Goal: Register for event/course

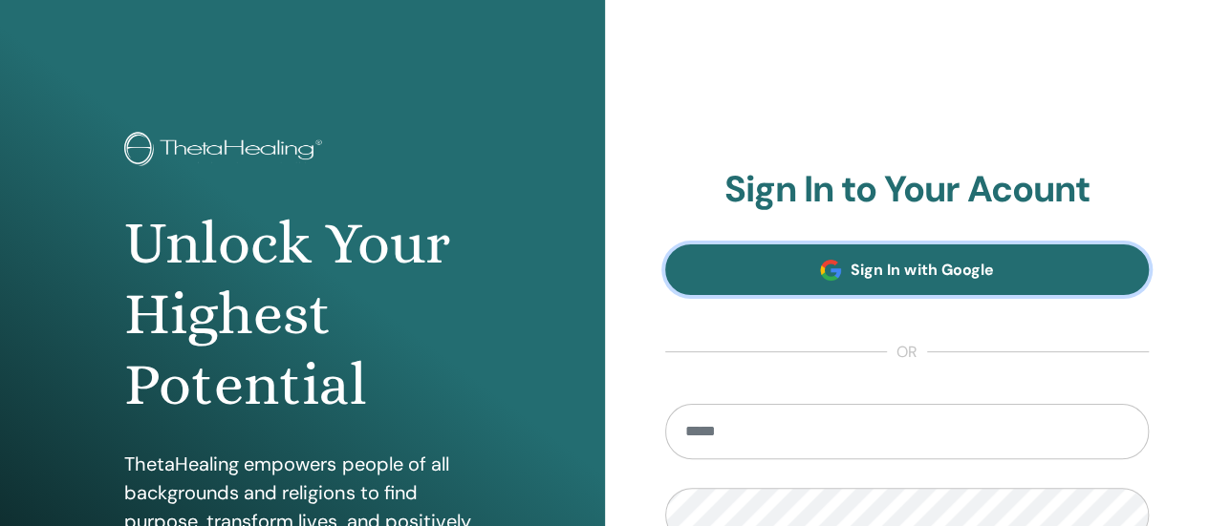
click at [1011, 270] on link "Sign In with Google" at bounding box center [907, 270] width 484 height 51
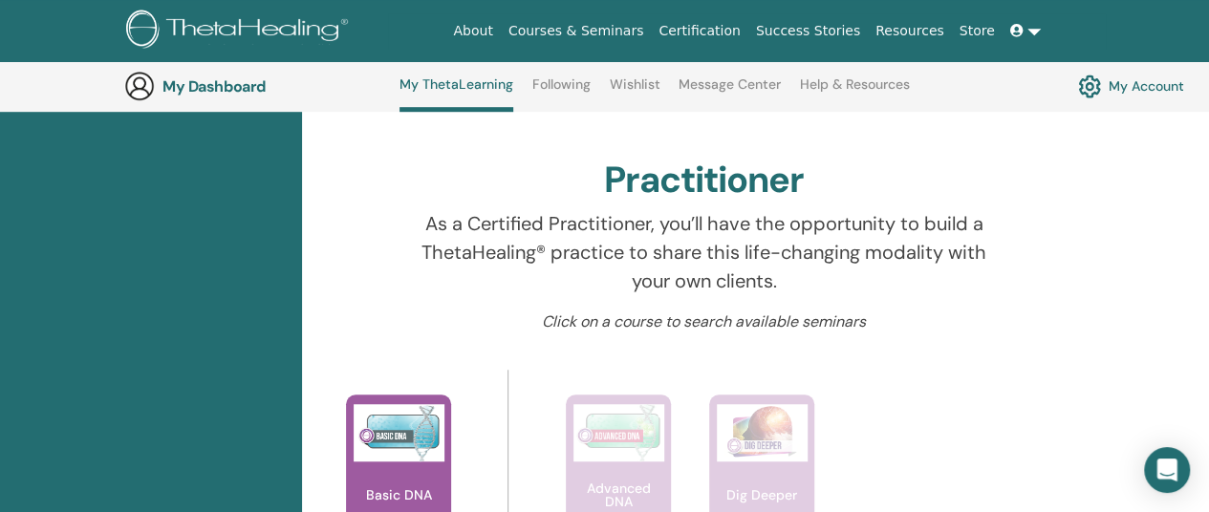
scroll to position [623, 0]
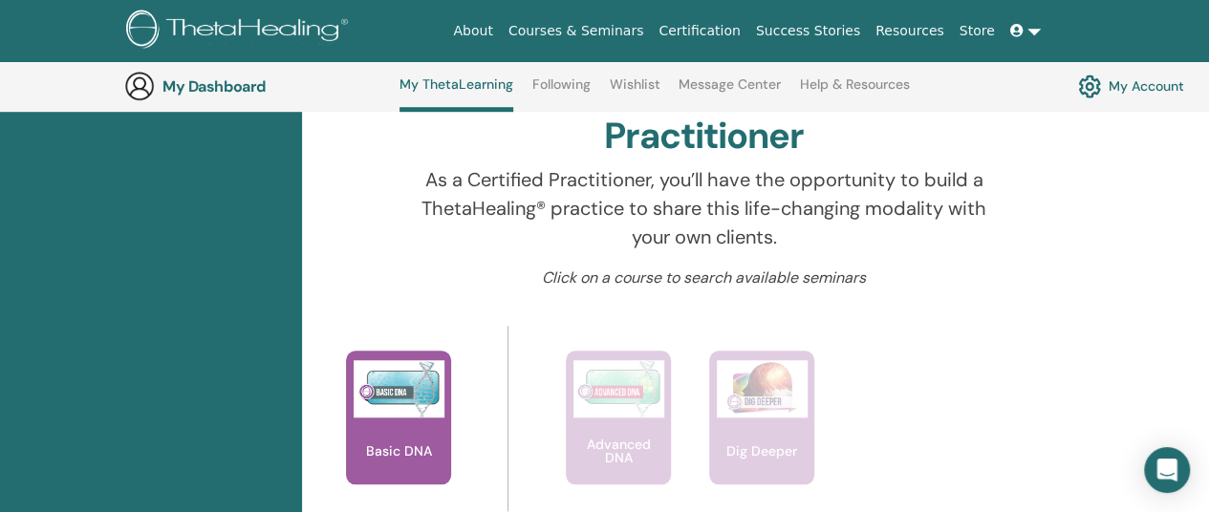
click at [743, 26] on link "Certification" at bounding box center [699, 30] width 96 height 35
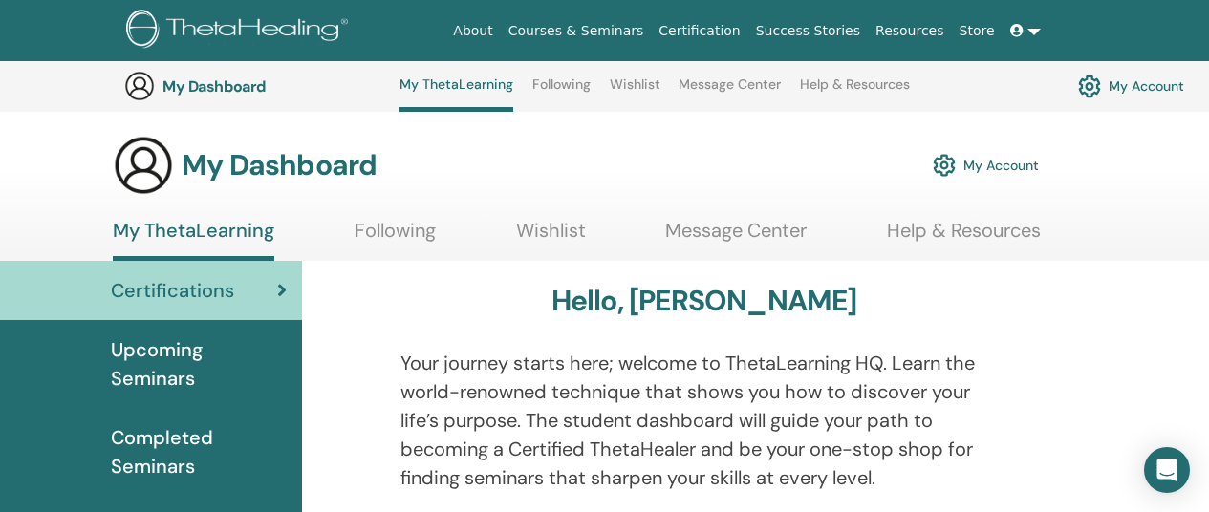
scroll to position [623, 0]
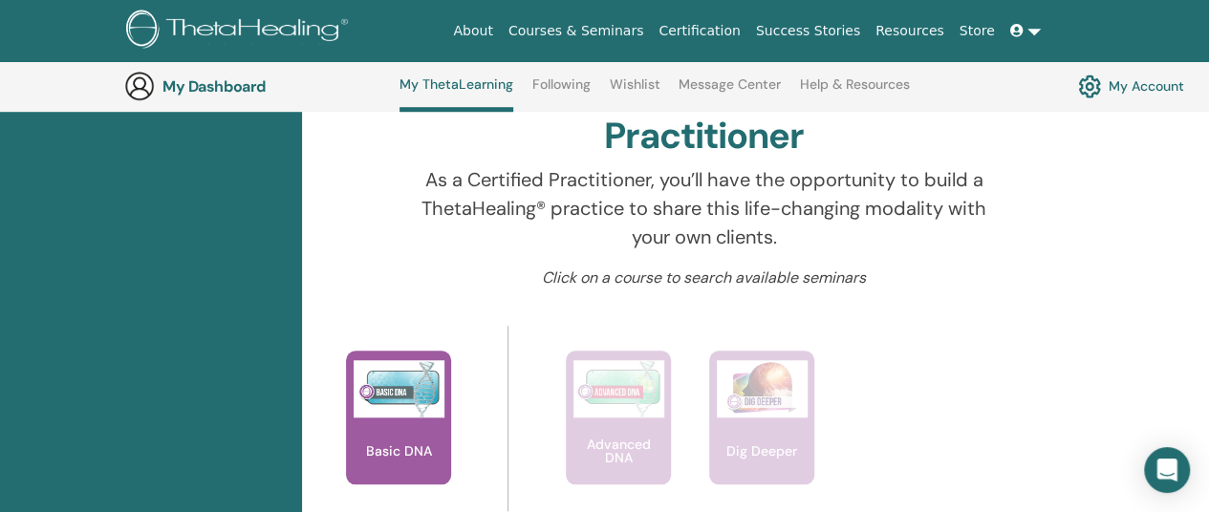
click at [1135, 86] on link "My Account" at bounding box center [1131, 86] width 106 height 32
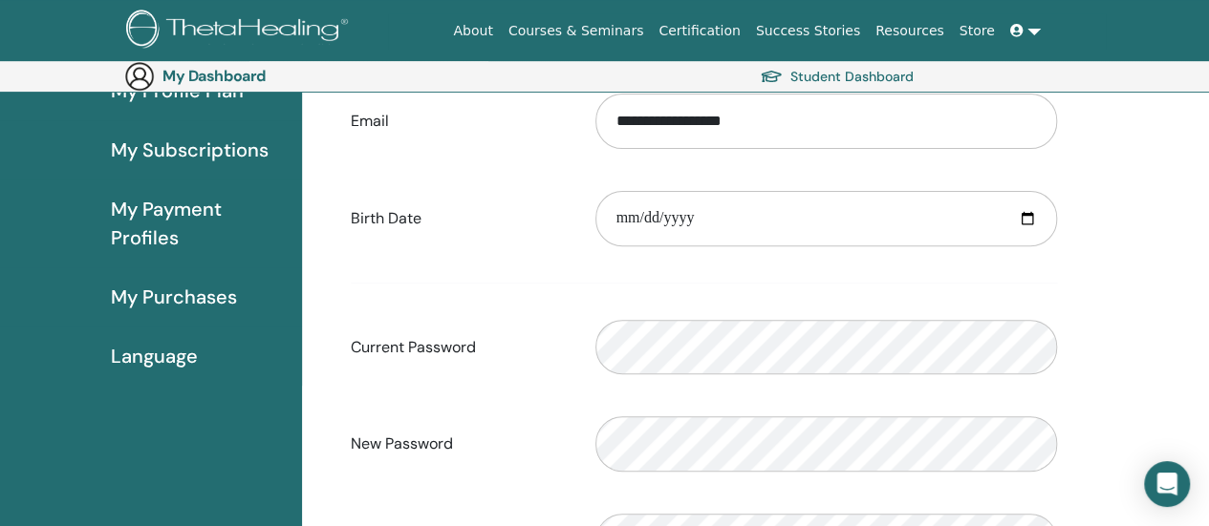
scroll to position [222, 0]
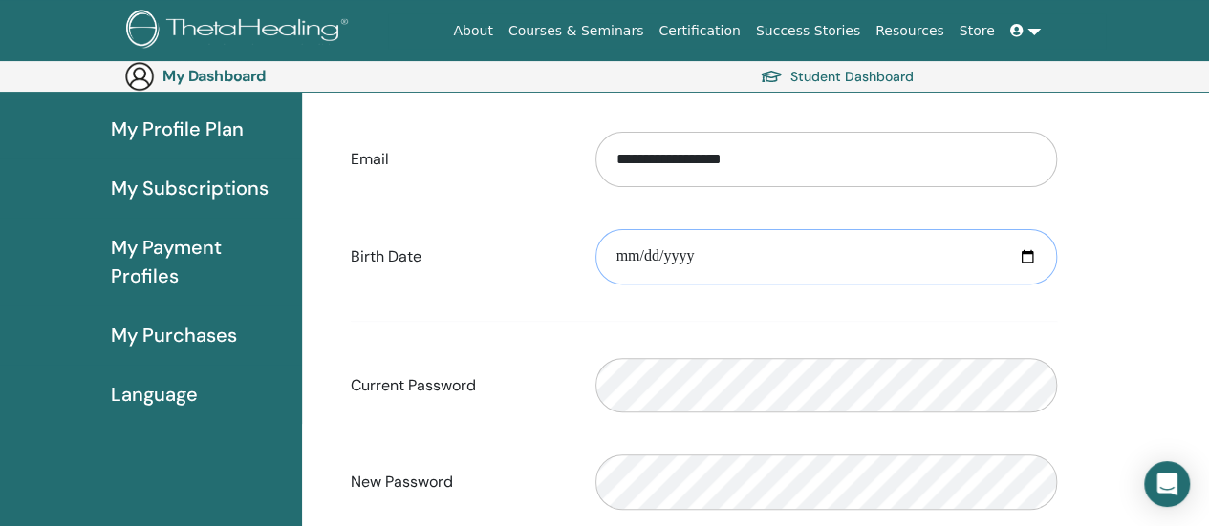
click at [1028, 252] on input "date" at bounding box center [825, 256] width 461 height 55
click at [632, 254] on input "date" at bounding box center [825, 256] width 461 height 55
type input "**********"
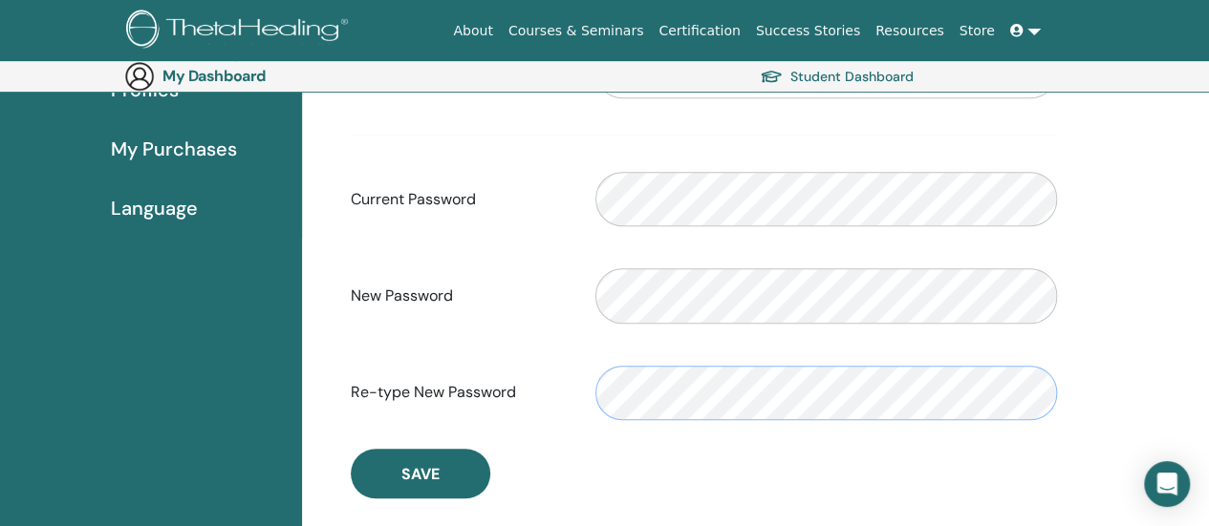
scroll to position [604, 0]
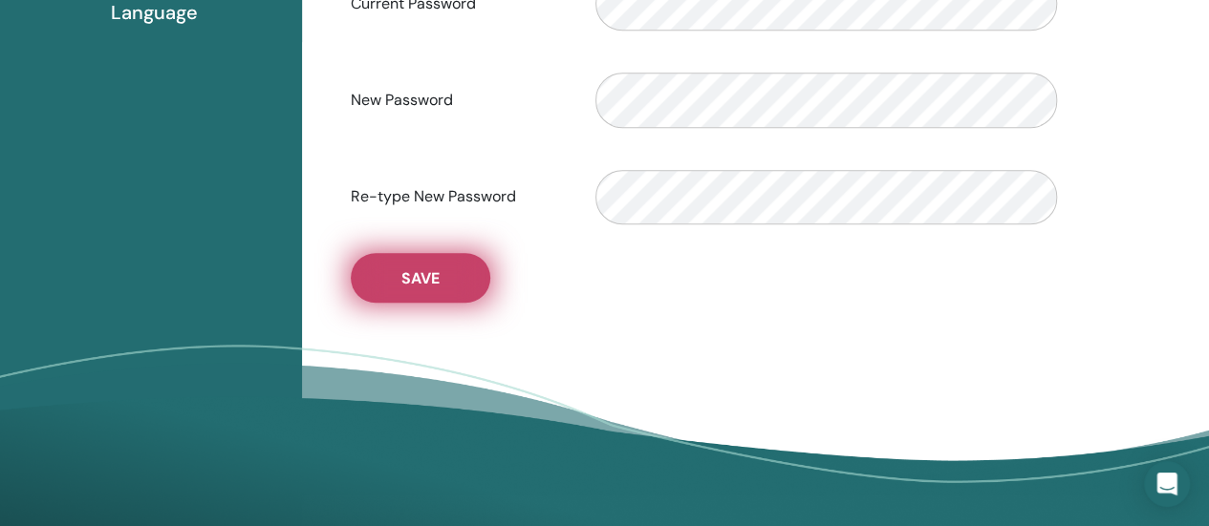
click at [452, 289] on button "Save" at bounding box center [420, 278] width 139 height 50
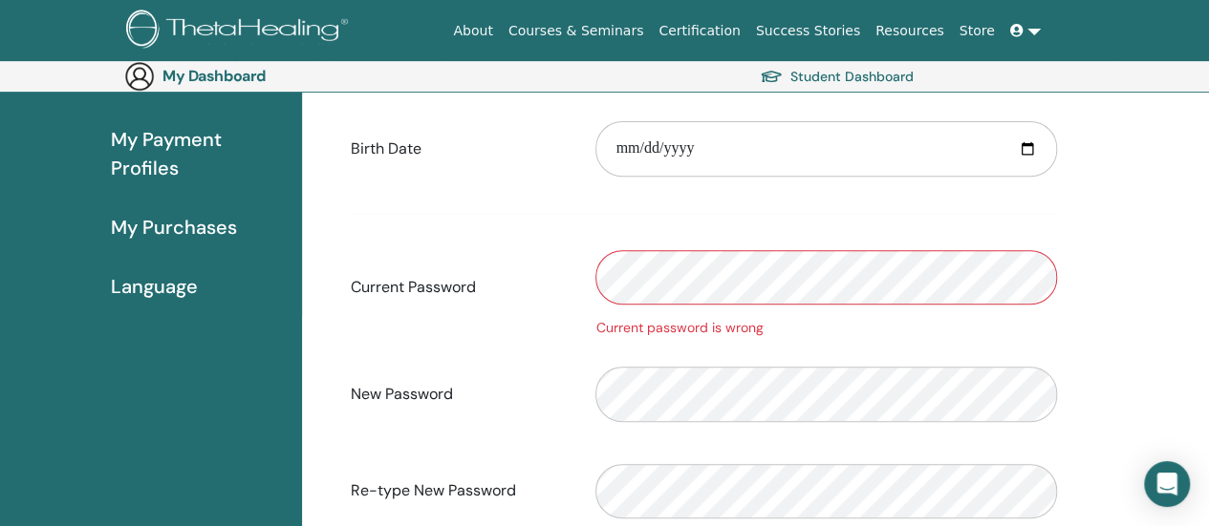
scroll to position [317, 0]
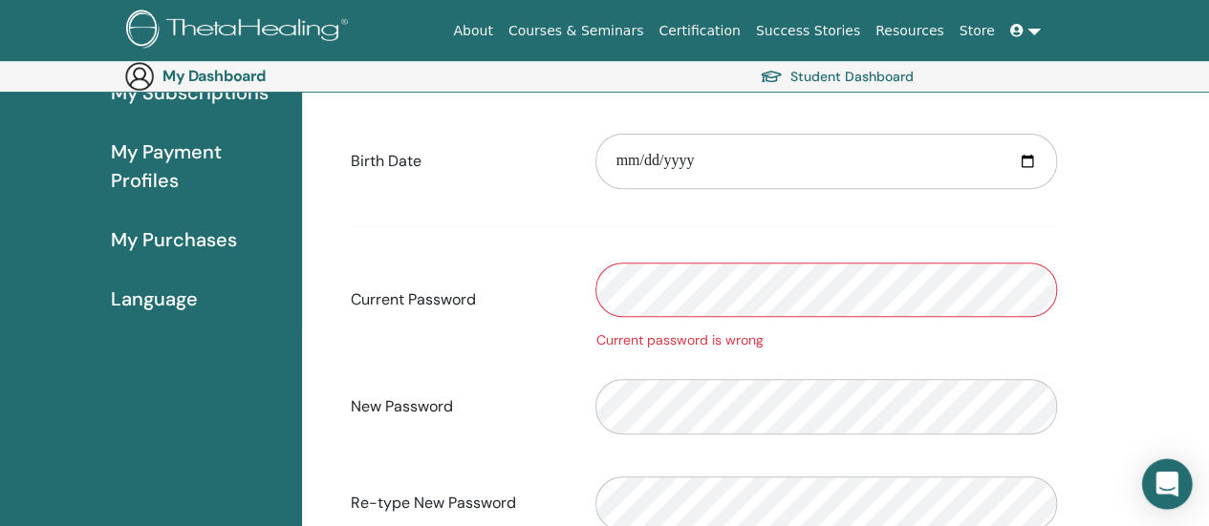
click at [1167, 490] on icon "Open Intercom Messenger" at bounding box center [1166, 484] width 25 height 25
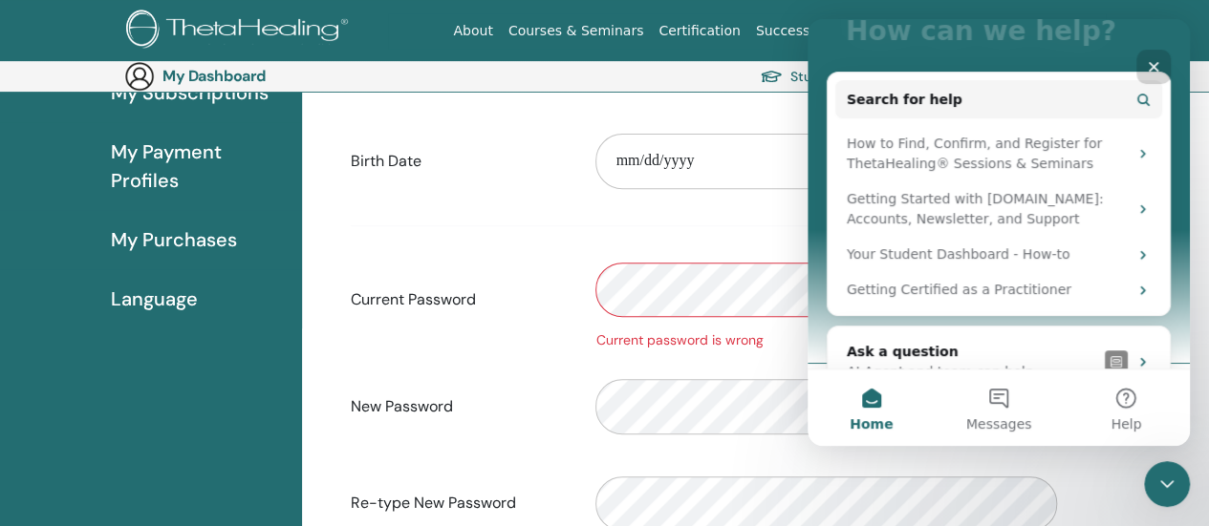
scroll to position [207, 0]
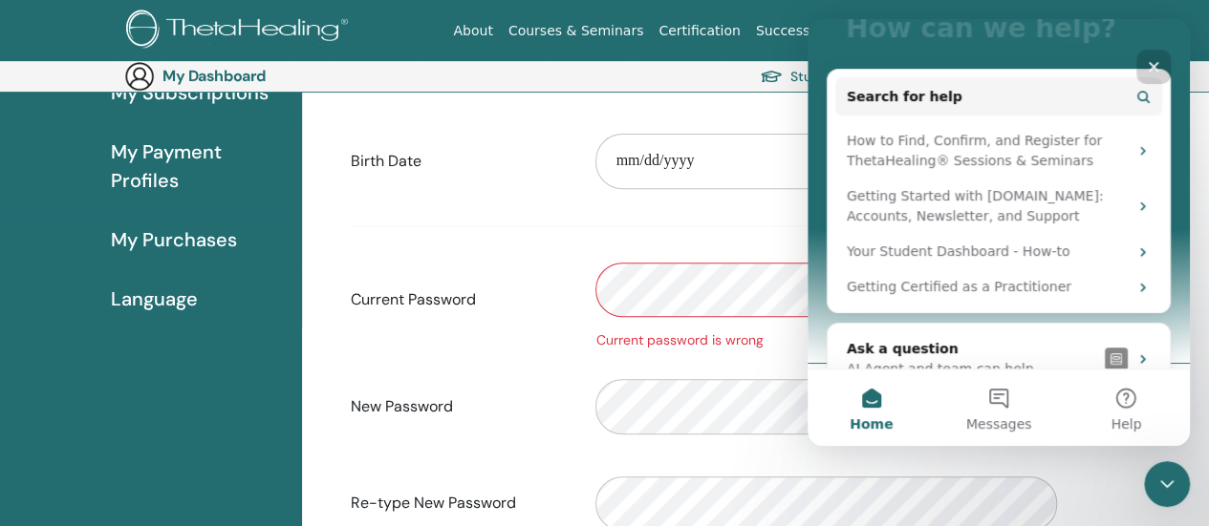
drag, startPoint x: 1186, startPoint y: 213, endPoint x: 2005, endPoint y: 354, distance: 831.8
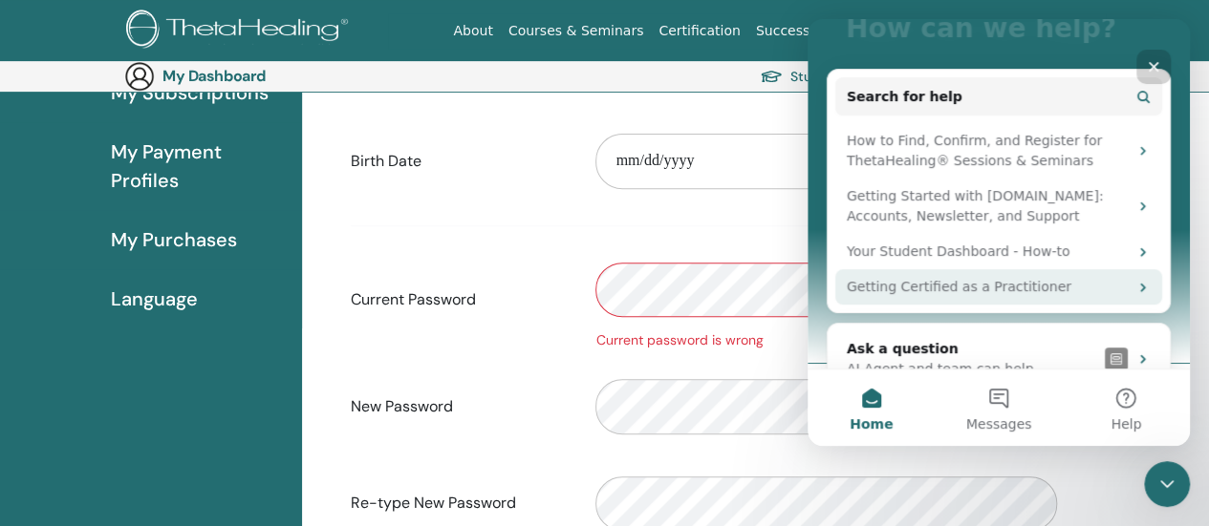
click at [1048, 277] on div "Getting Certified as a Practitioner" at bounding box center [986, 287] width 281 height 20
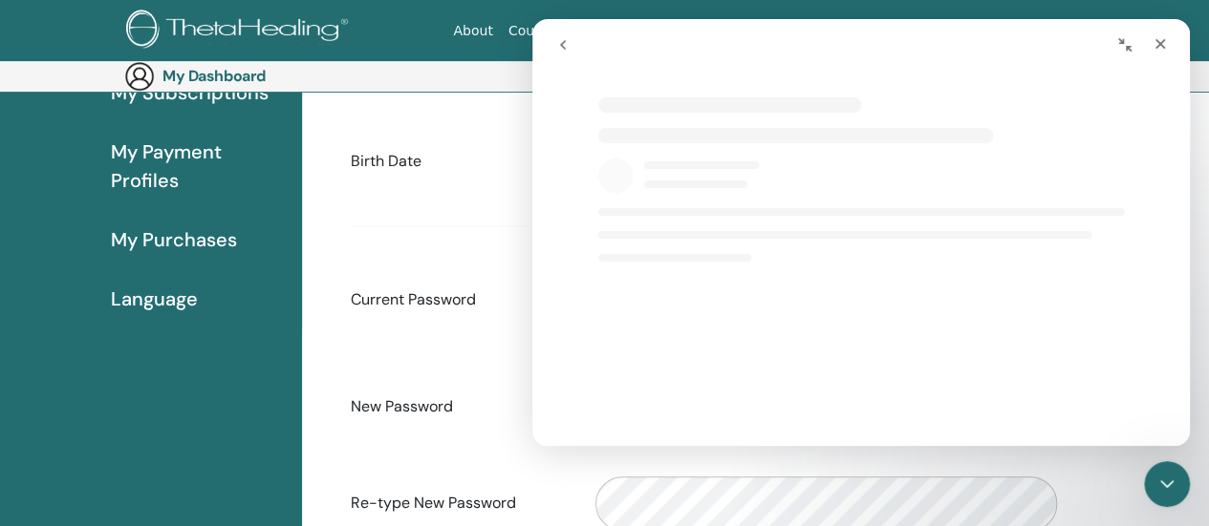
scroll to position [92, 0]
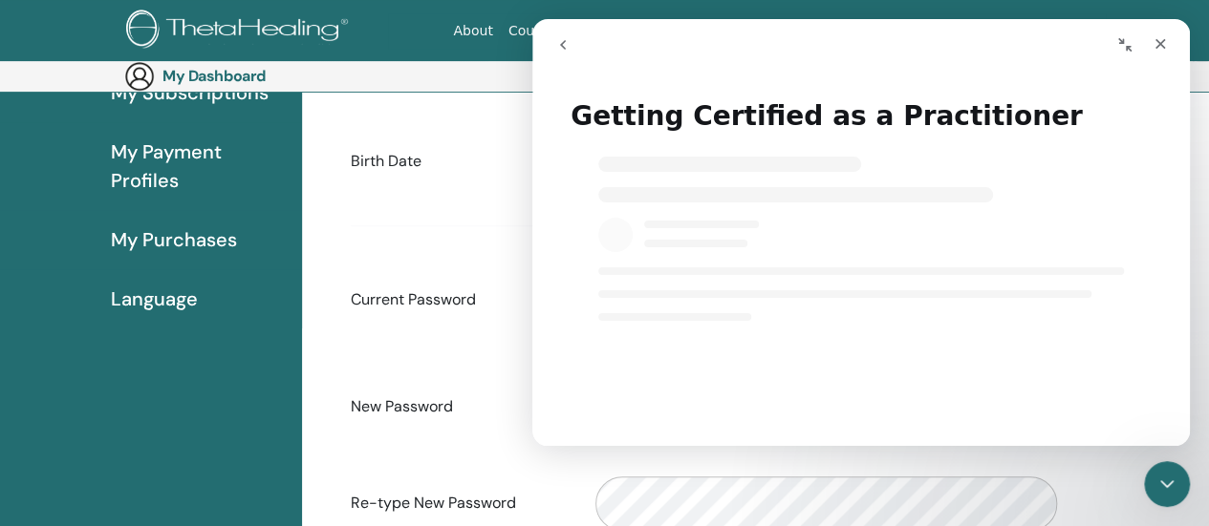
select select "**"
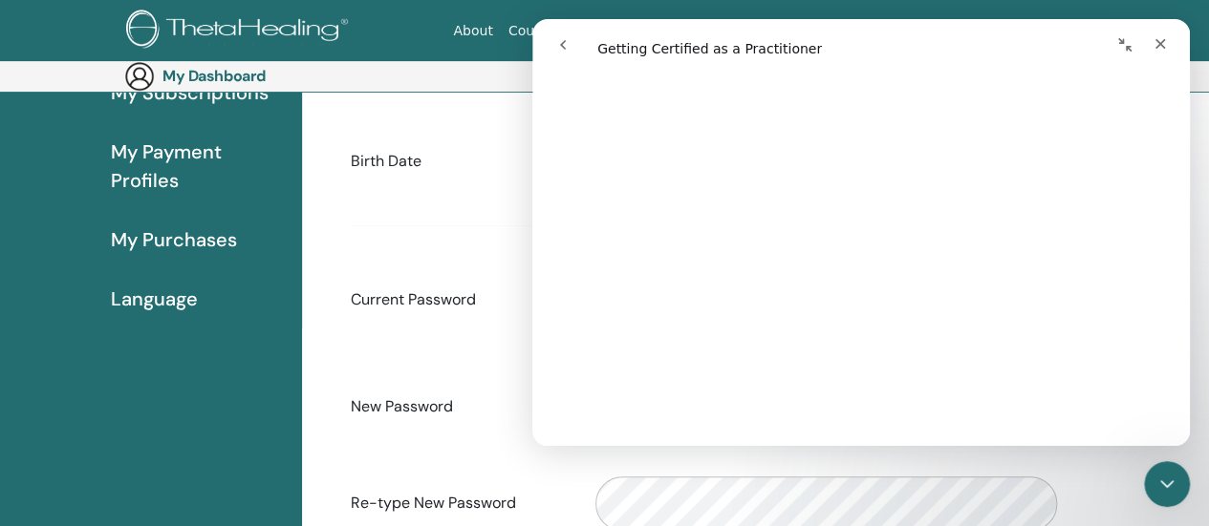
scroll to position [0, 0]
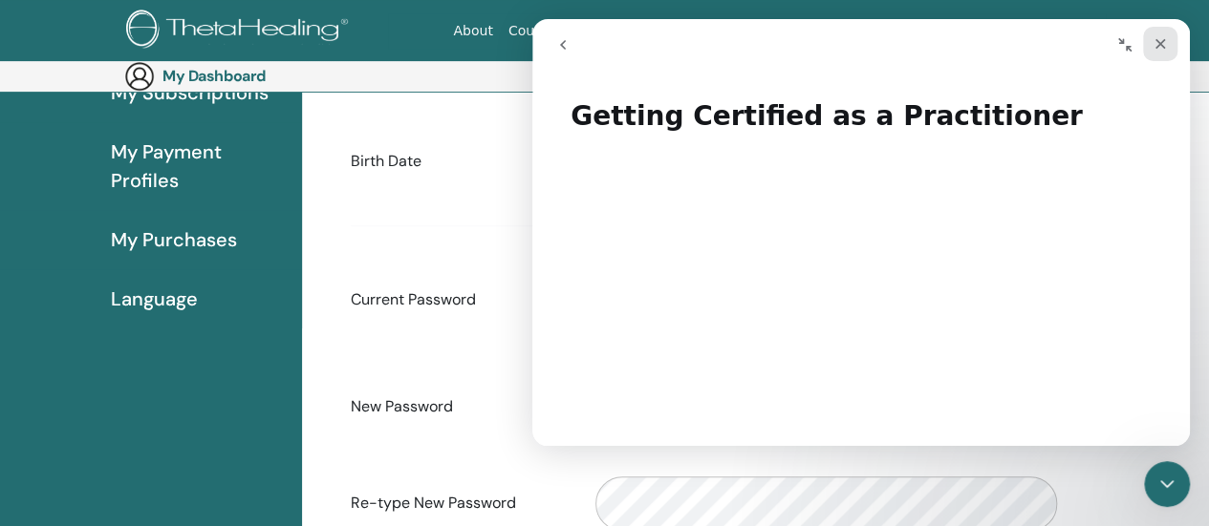
click at [1165, 45] on icon "Close" at bounding box center [1159, 43] width 15 height 15
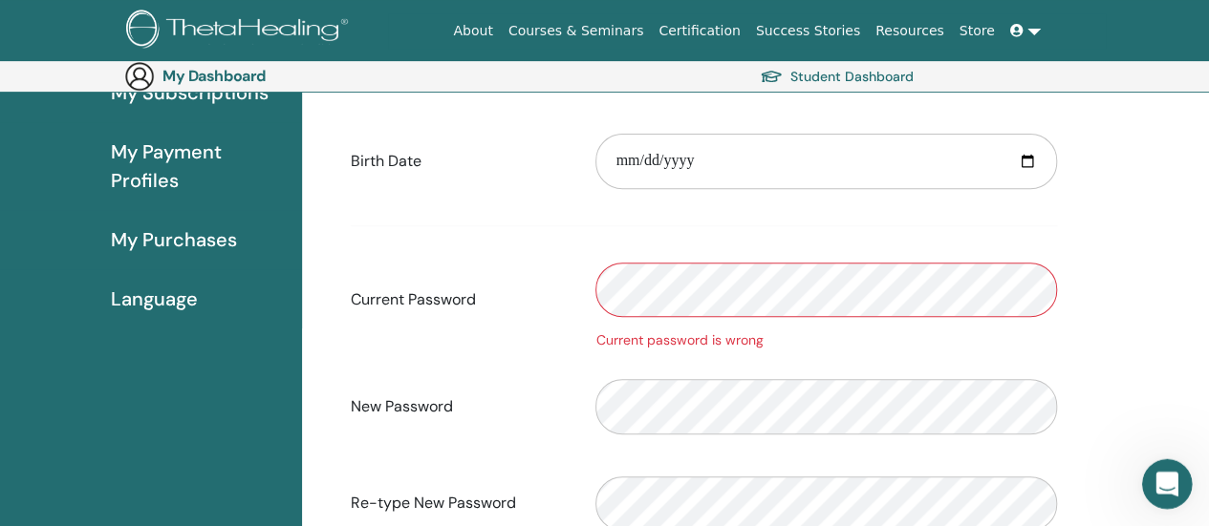
click at [1178, 482] on div "Open Intercom Messenger" at bounding box center [1163, 481] width 63 height 63
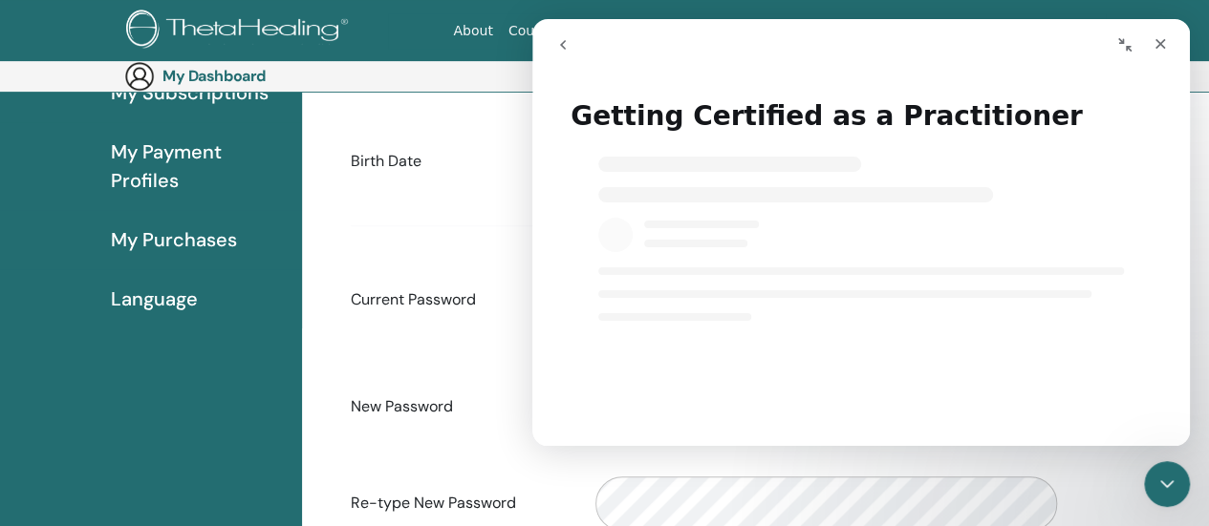
select select "**"
click at [562, 32] on button "go back" at bounding box center [563, 45] width 36 height 36
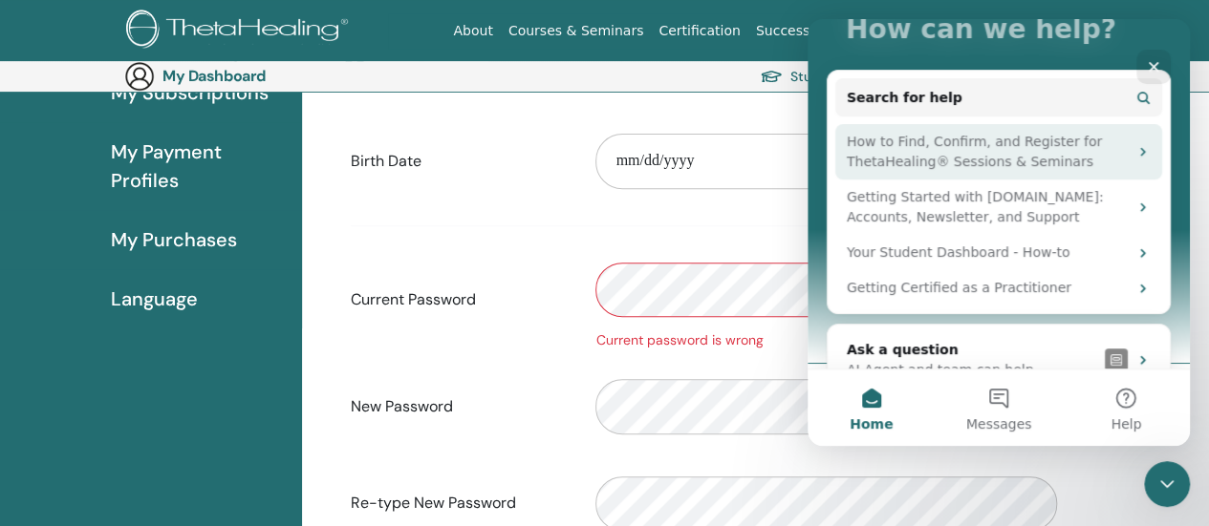
scroll to position [209, 0]
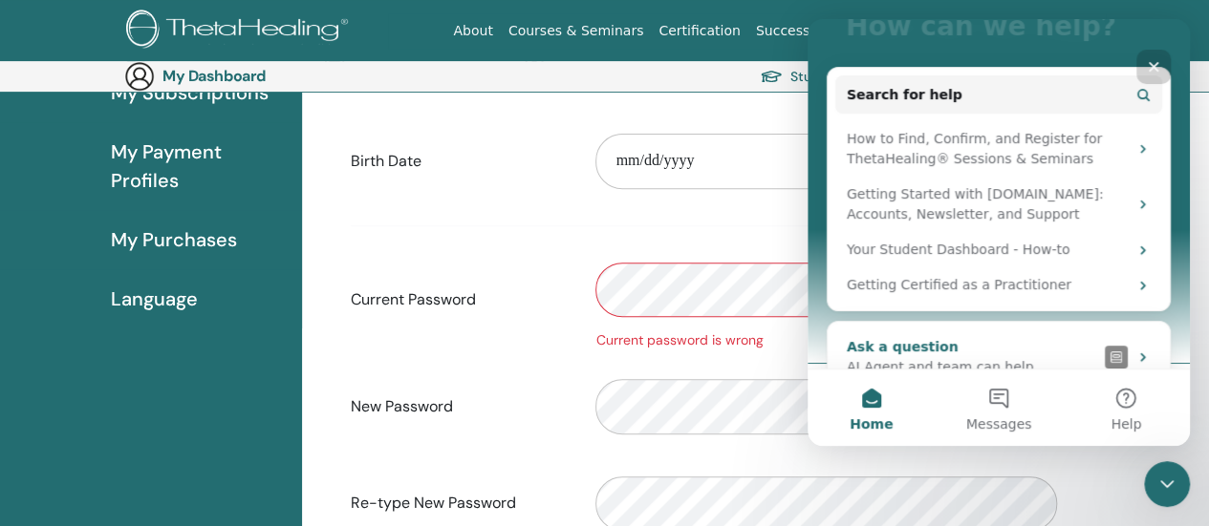
click at [1001, 337] on div "Ask a question" at bounding box center [971, 347] width 250 height 20
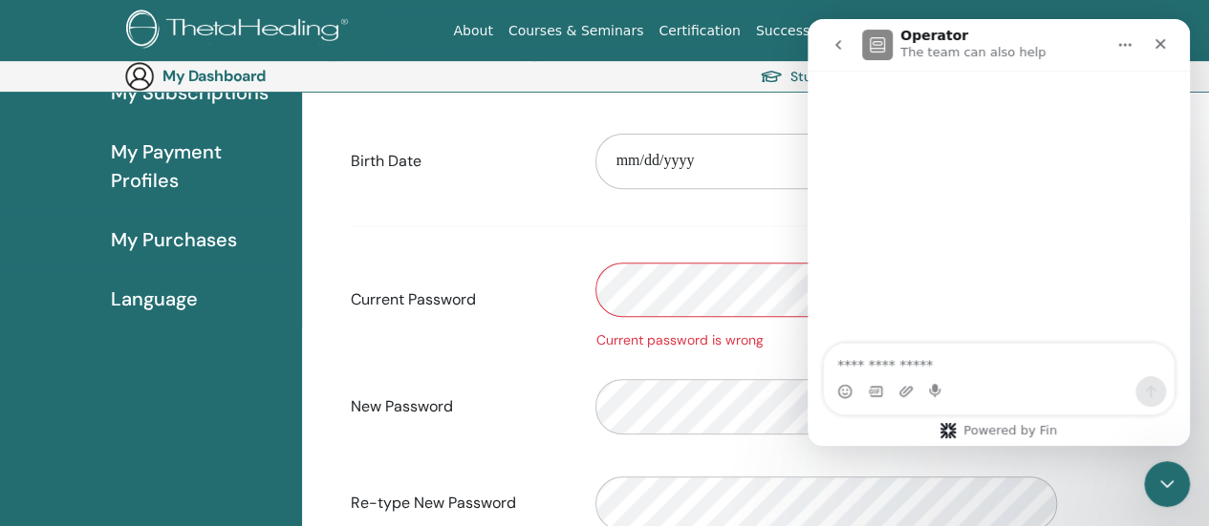
scroll to position [0, 0]
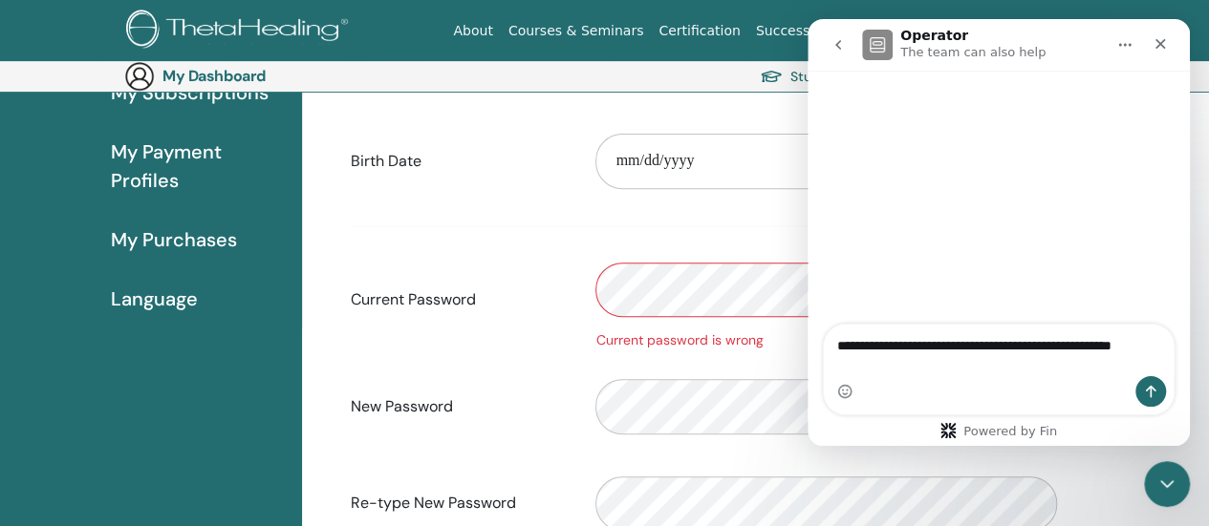
type textarea "**********"
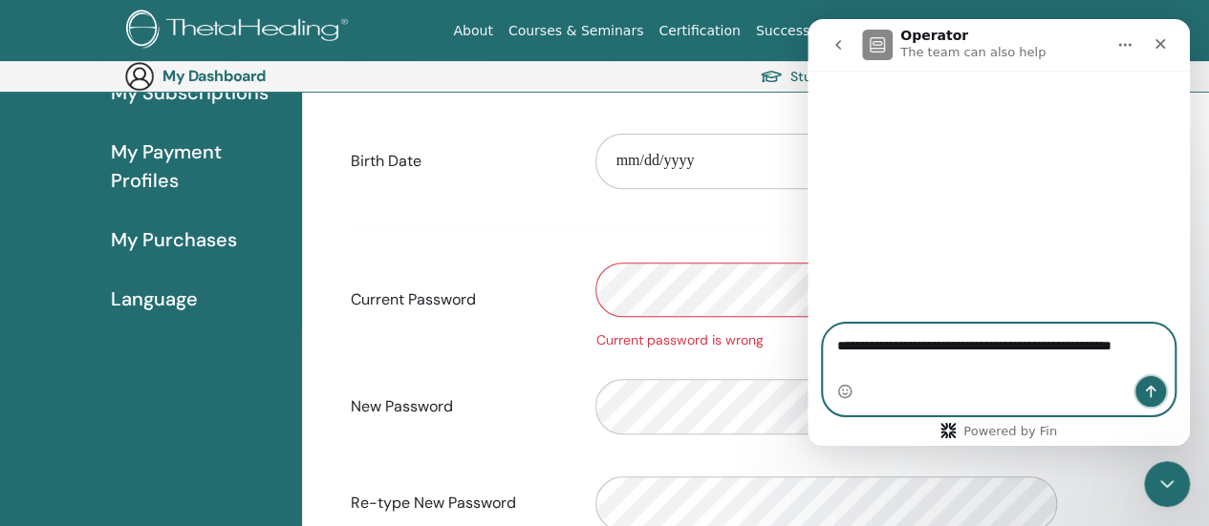
click at [1151, 395] on icon "Send a message…" at bounding box center [1151, 392] width 11 height 12
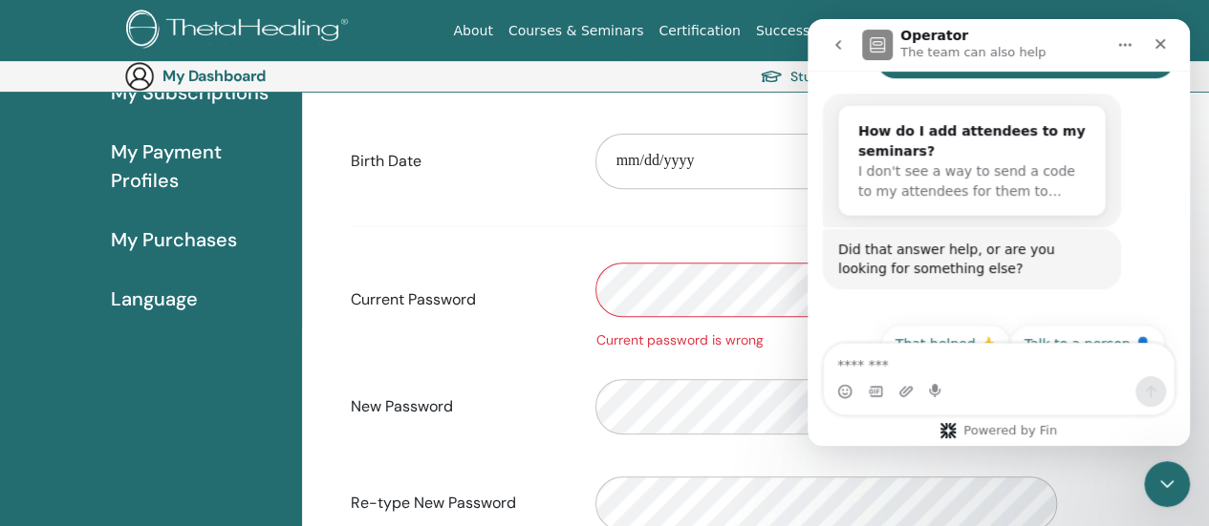
scroll to position [405, 0]
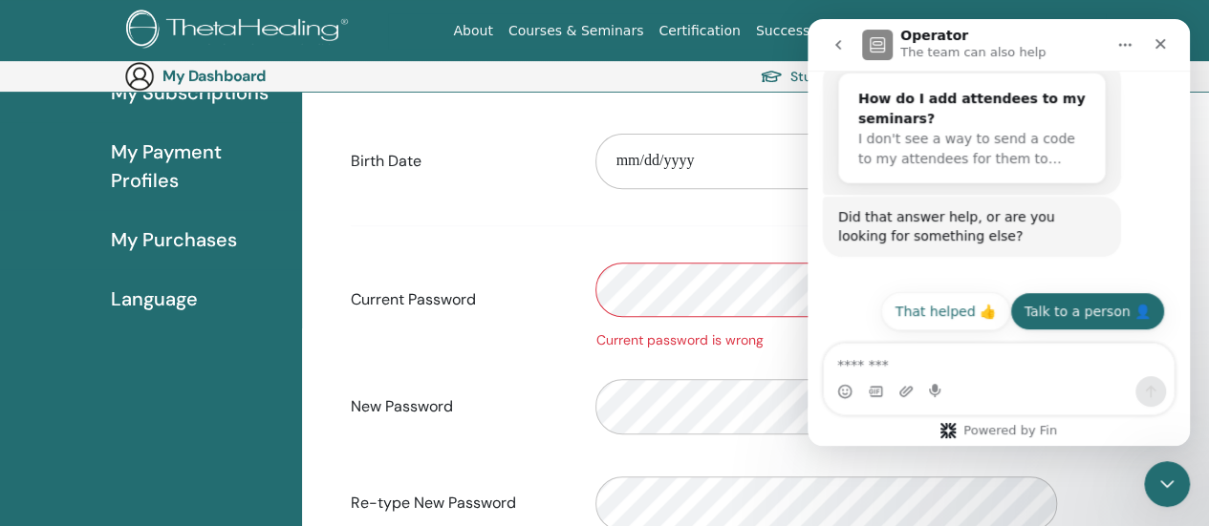
click at [1075, 308] on button "Talk to a person 👤" at bounding box center [1087, 311] width 155 height 38
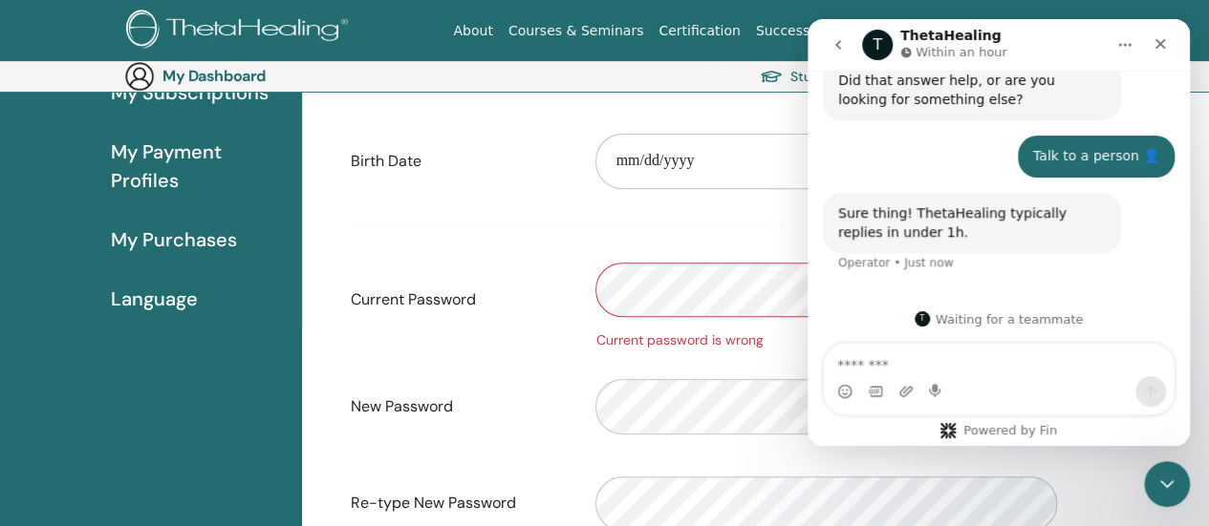
scroll to position [543, 0]
click at [138, 154] on span "My Payment Profiles" at bounding box center [199, 166] width 176 height 57
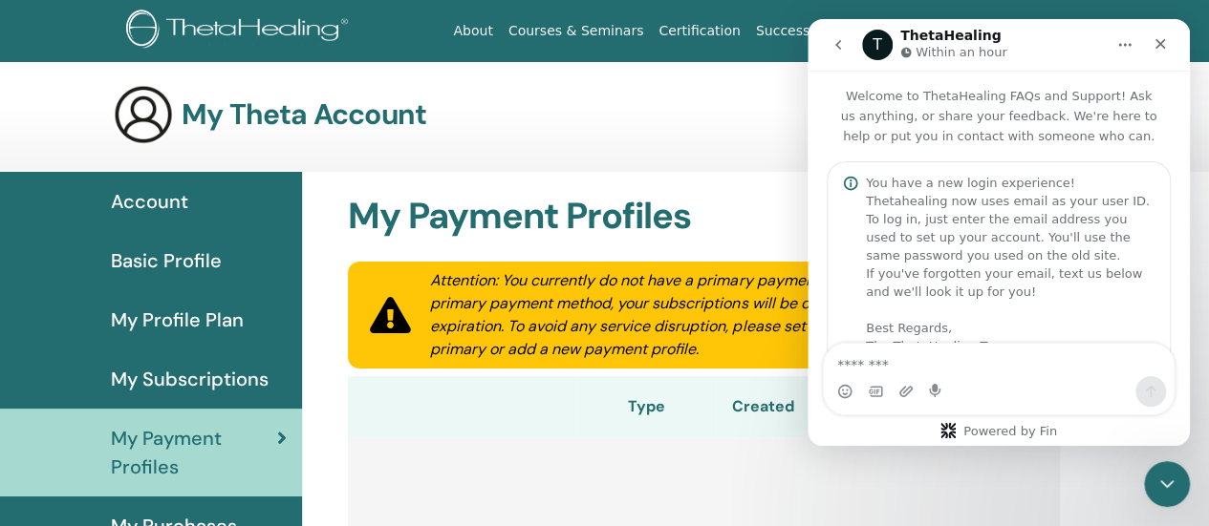
scroll to position [543, 0]
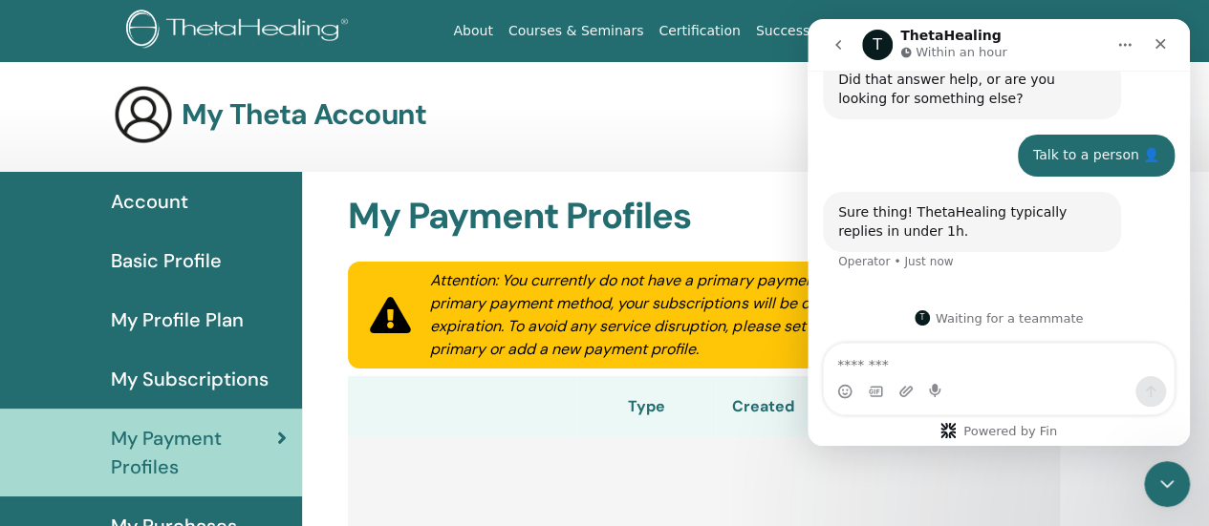
click at [736, 119] on div "My Theta Account Student Dashboard" at bounding box center [576, 114] width 926 height 61
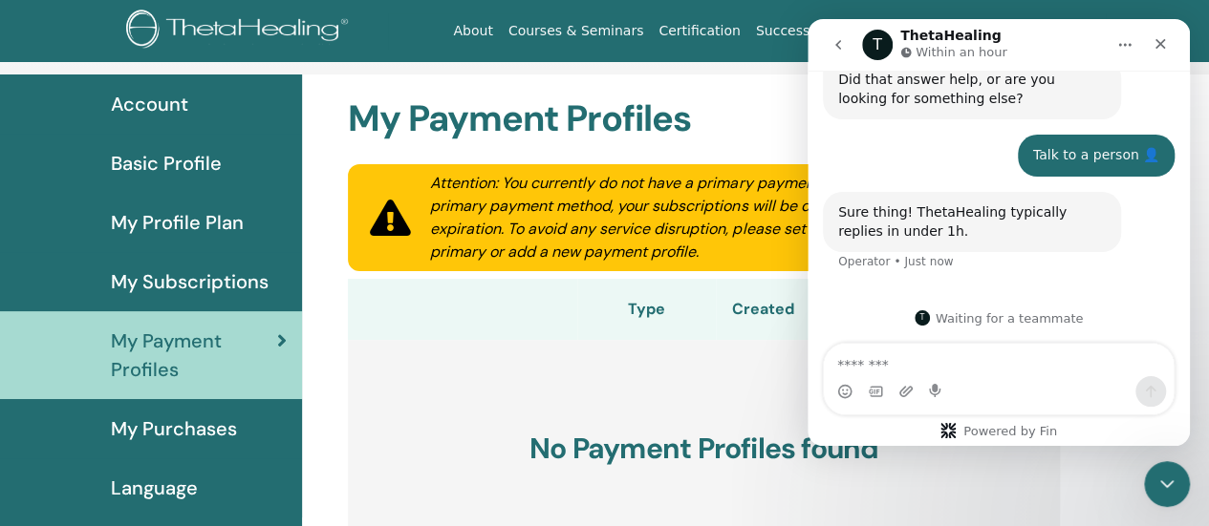
scroll to position [96, 0]
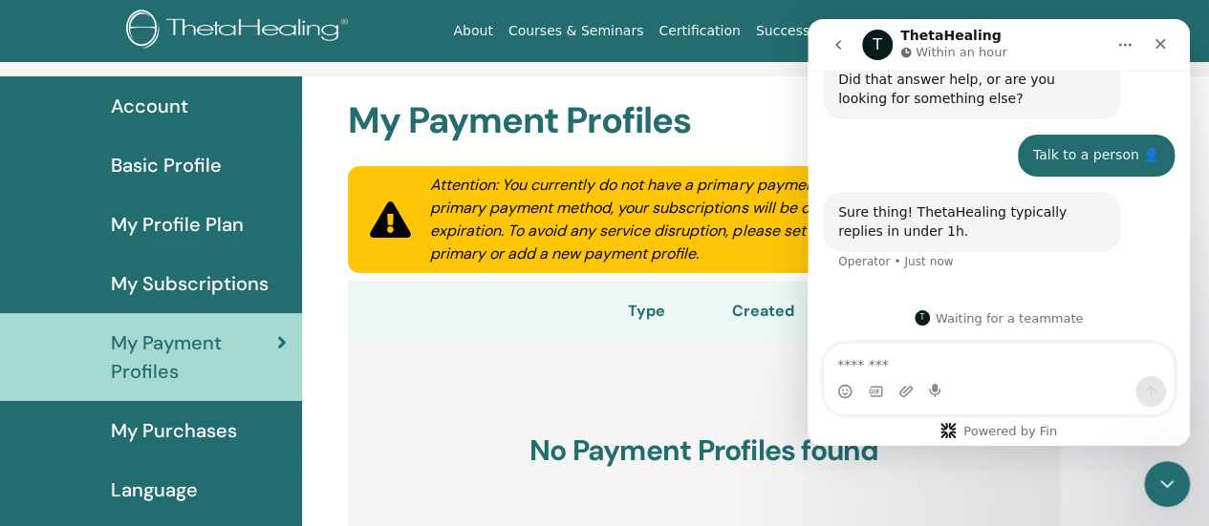
click at [190, 426] on span "My Purchases" at bounding box center [174, 431] width 126 height 29
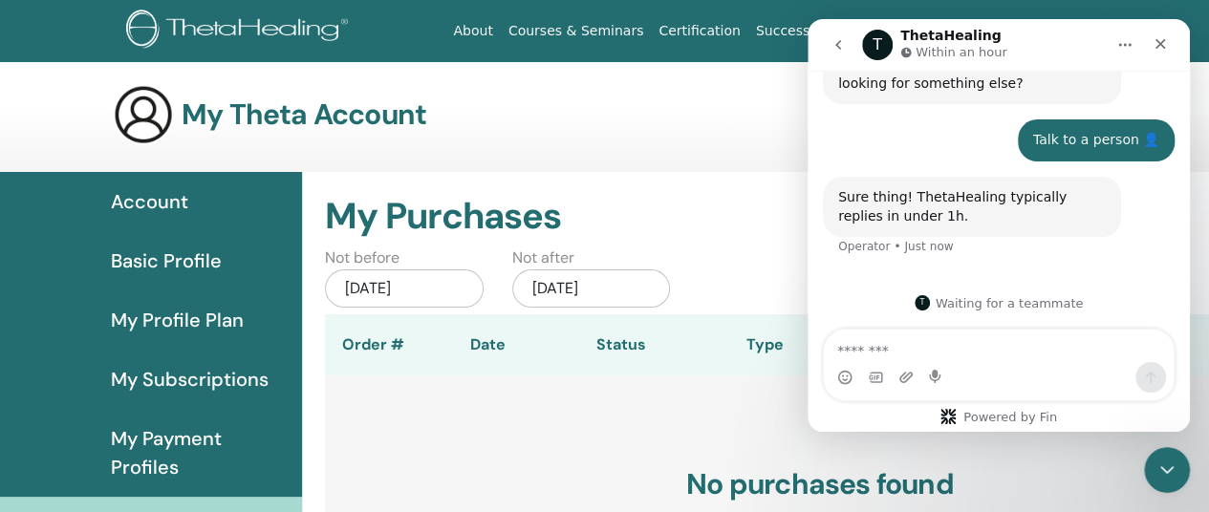
click at [182, 260] on span "Basic Profile" at bounding box center [166, 260] width 111 height 29
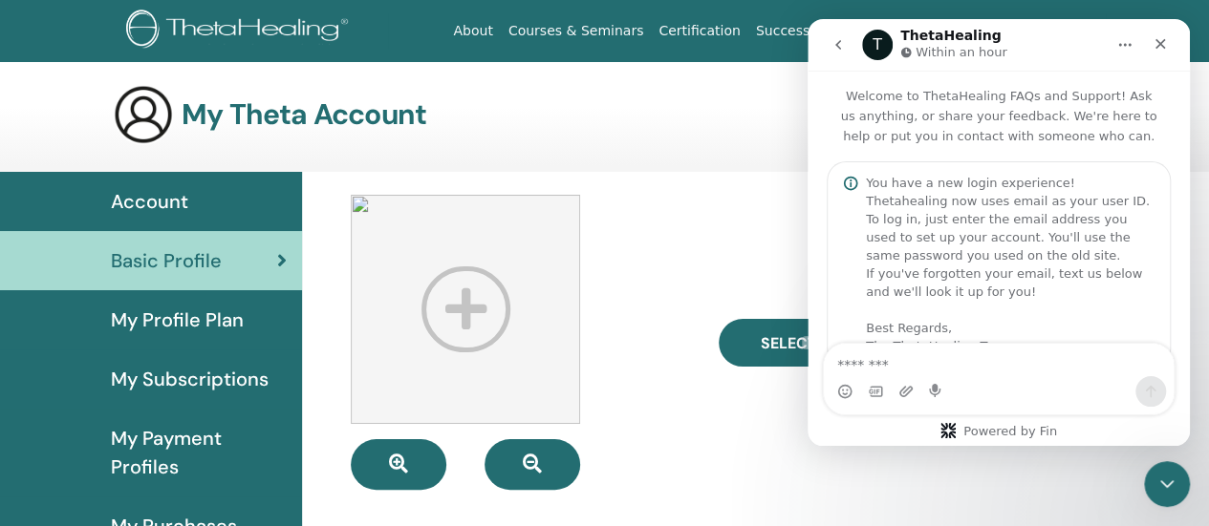
scroll to position [543, 0]
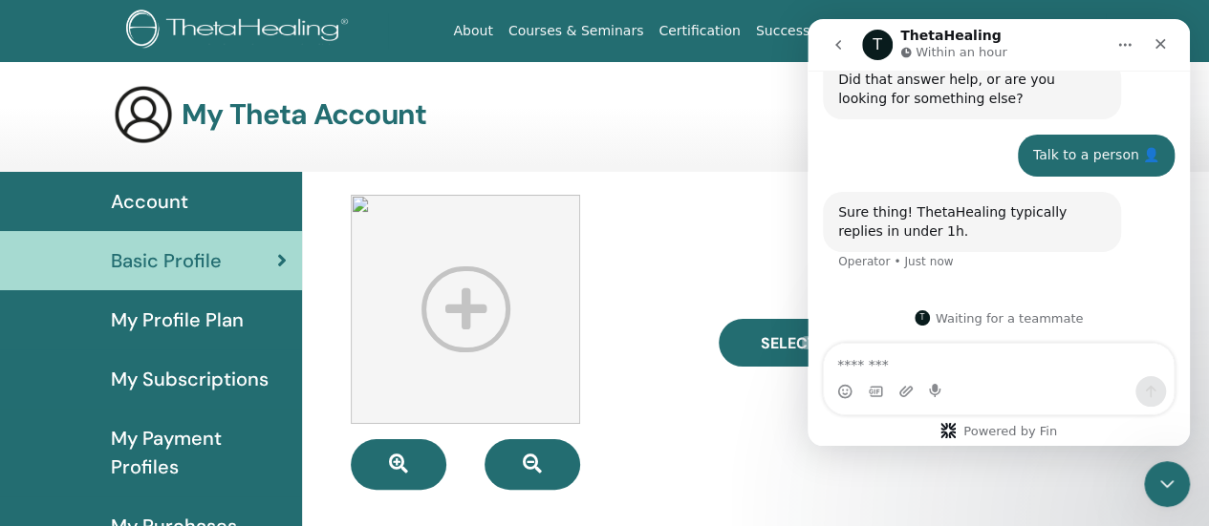
click at [141, 192] on span "Account" at bounding box center [149, 201] width 77 height 29
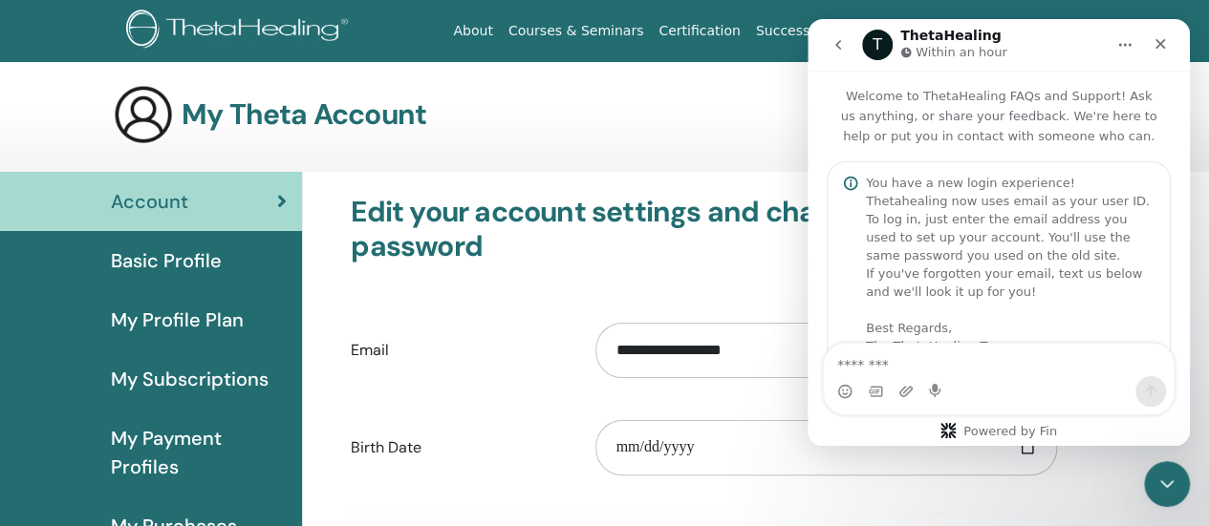
scroll to position [543, 0]
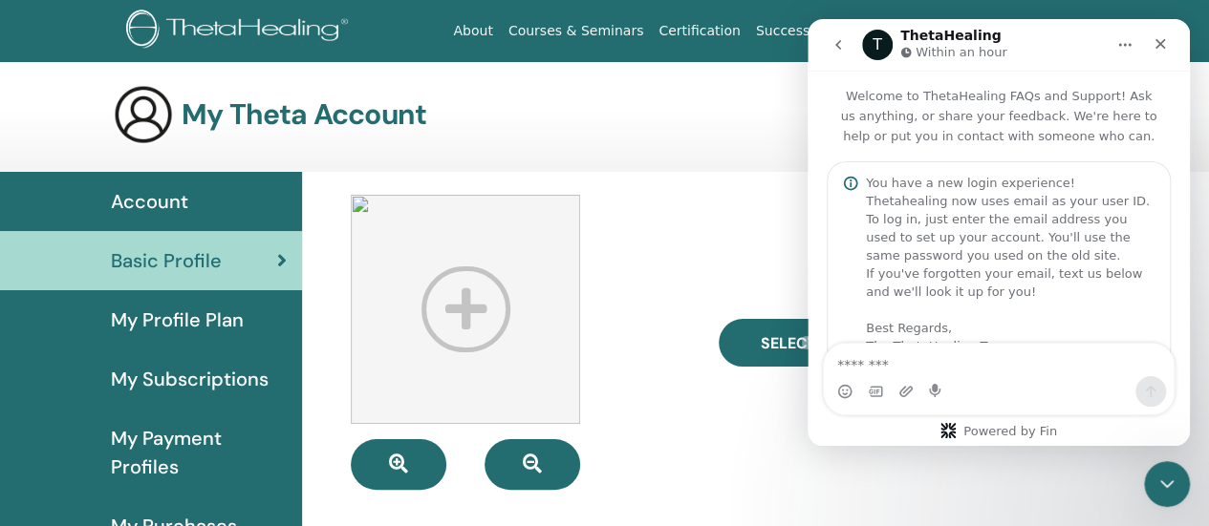
scroll to position [543, 0]
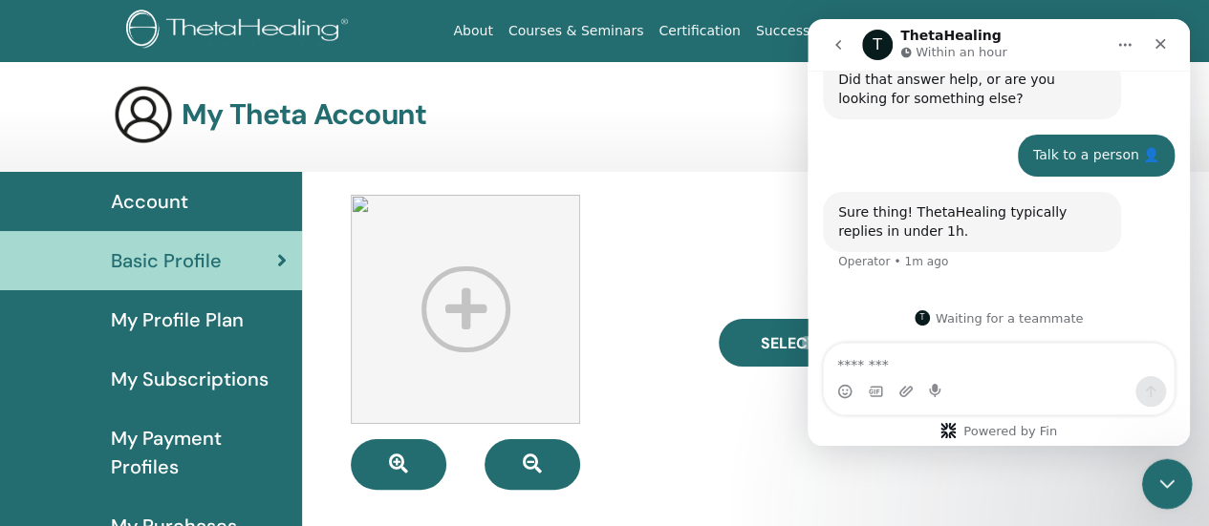
click at [1163, 499] on div "Close Intercom Messenger" at bounding box center [1164, 482] width 46 height 46
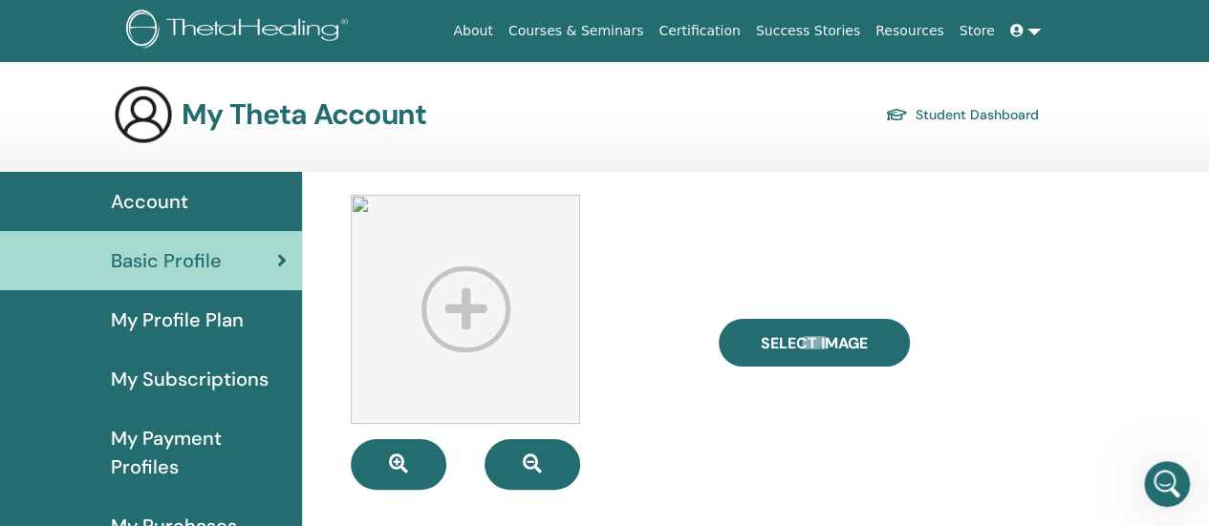
click at [1024, 114] on link "Student Dashboard" at bounding box center [962, 114] width 154 height 27
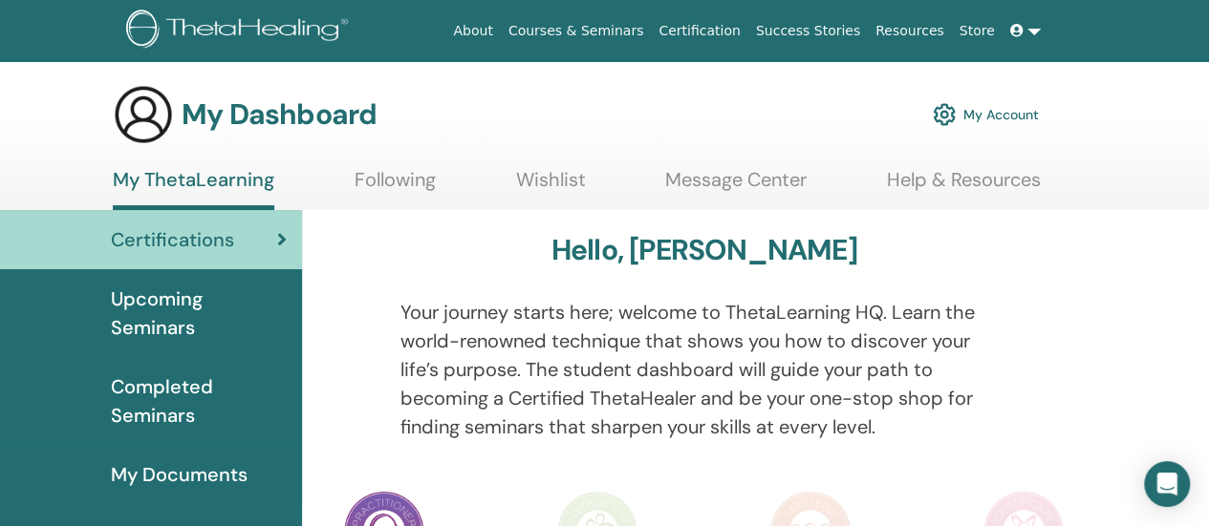
scroll to position [96, 0]
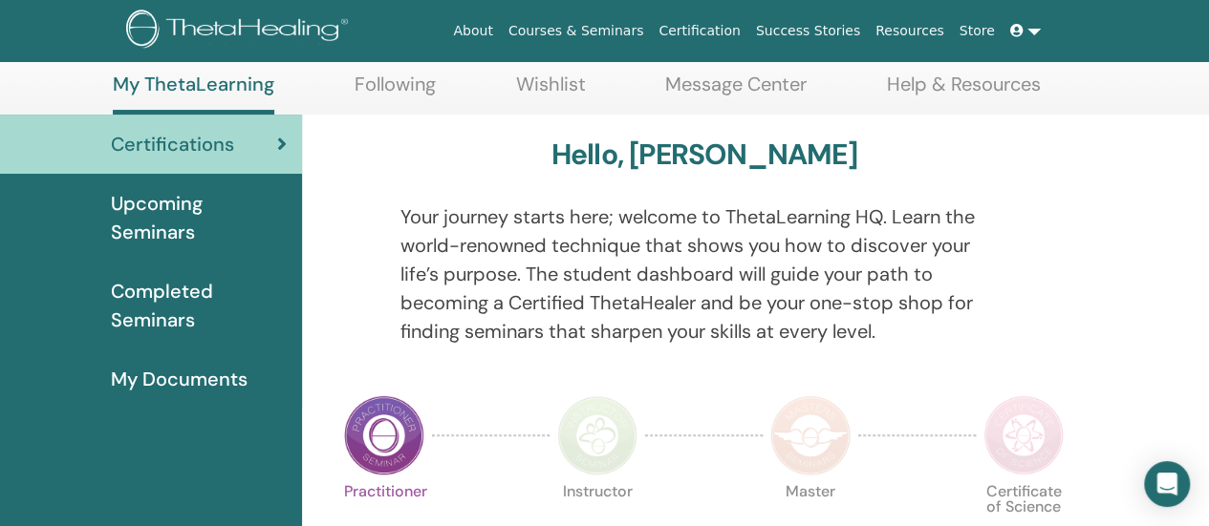
click at [385, 431] on img at bounding box center [384, 436] width 80 height 80
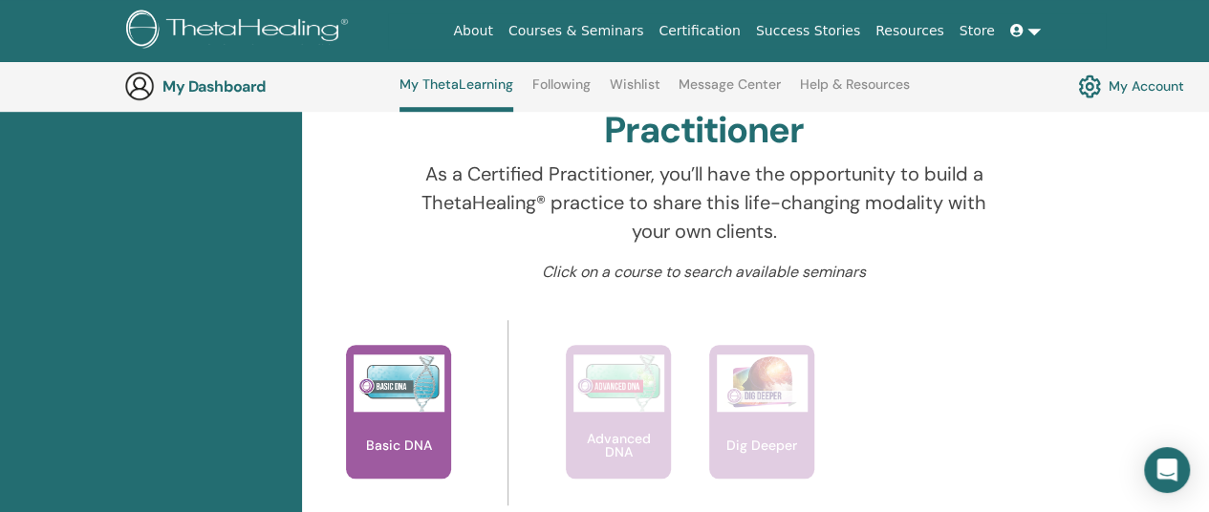
scroll to position [623, 0]
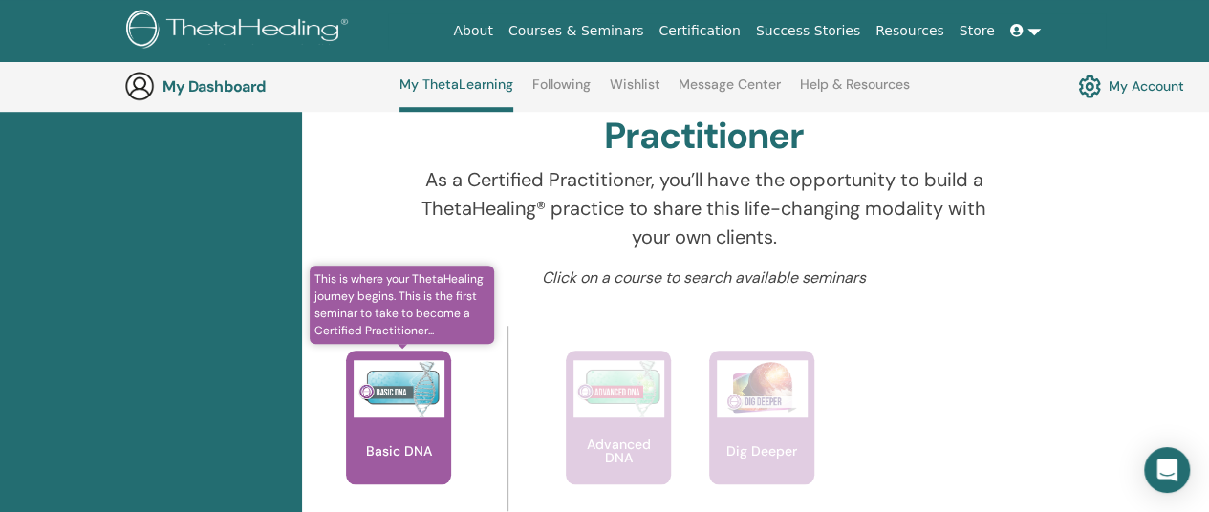
click at [382, 404] on img at bounding box center [398, 388] width 91 height 57
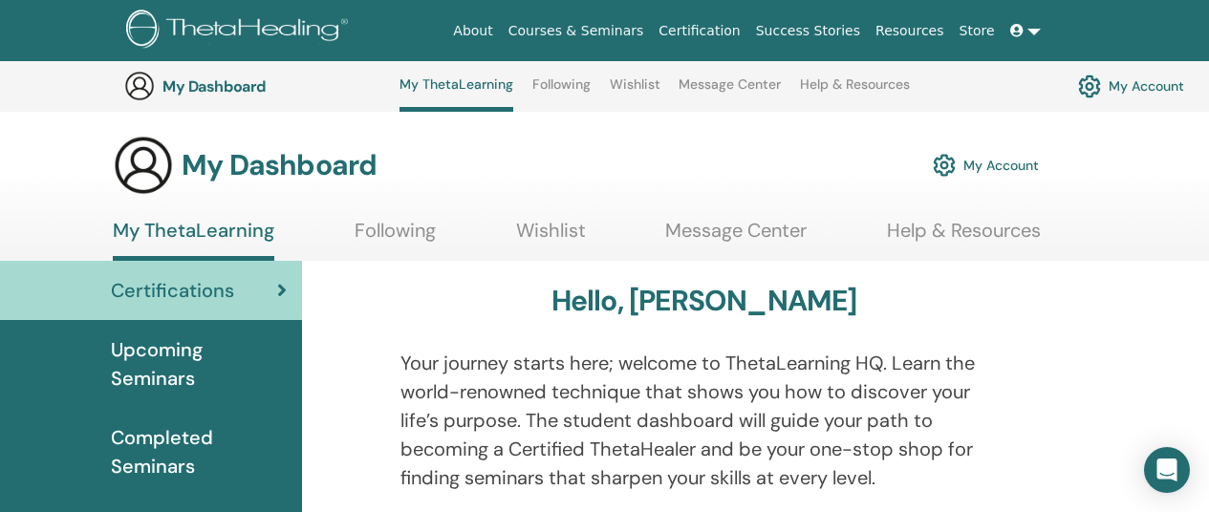
scroll to position [623, 0]
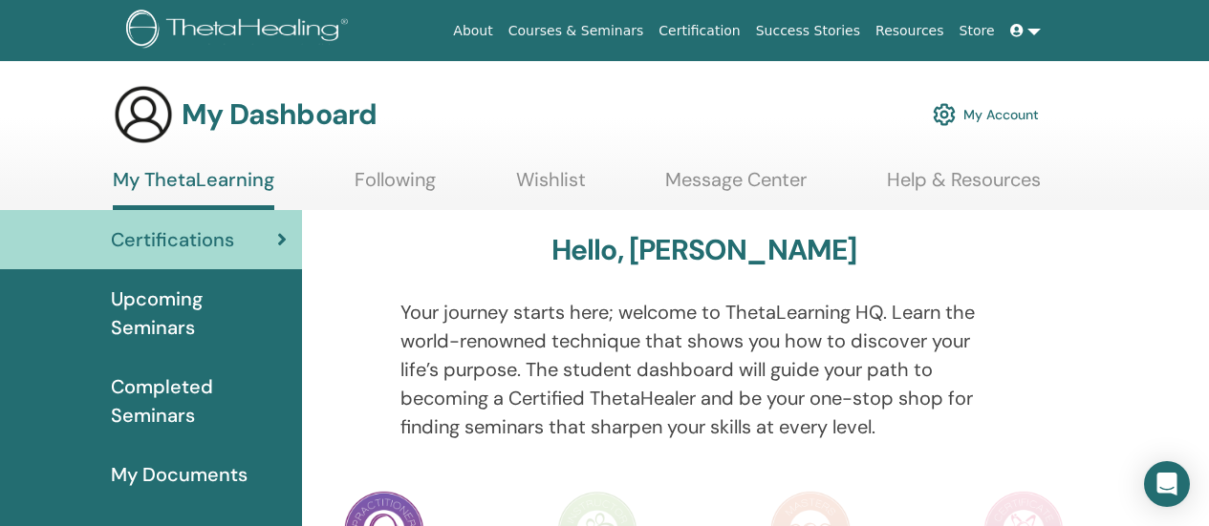
scroll to position [96, 0]
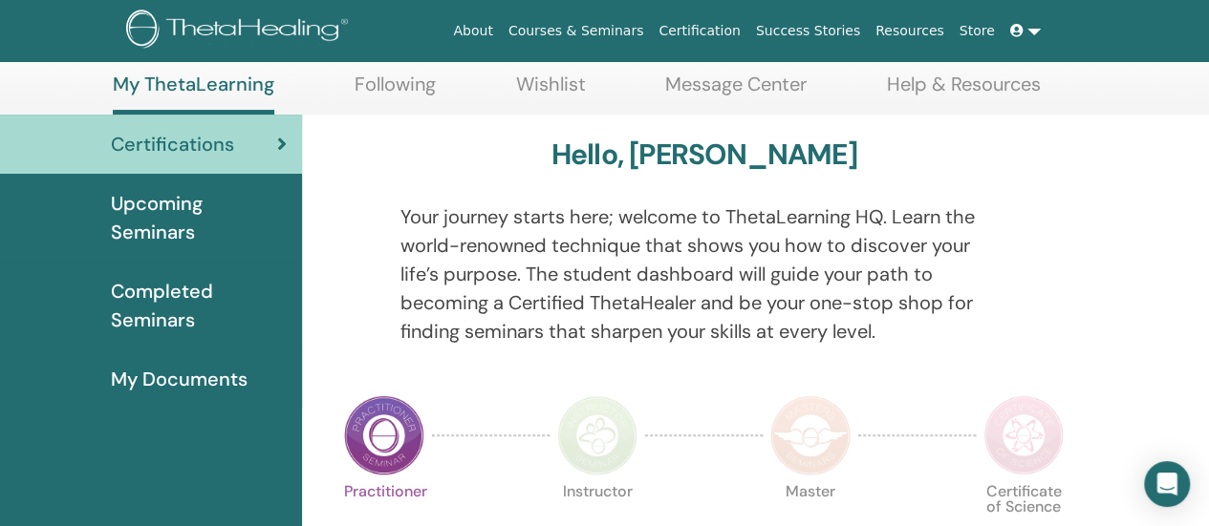
click at [166, 299] on span "Completed Seminars" at bounding box center [199, 305] width 176 height 57
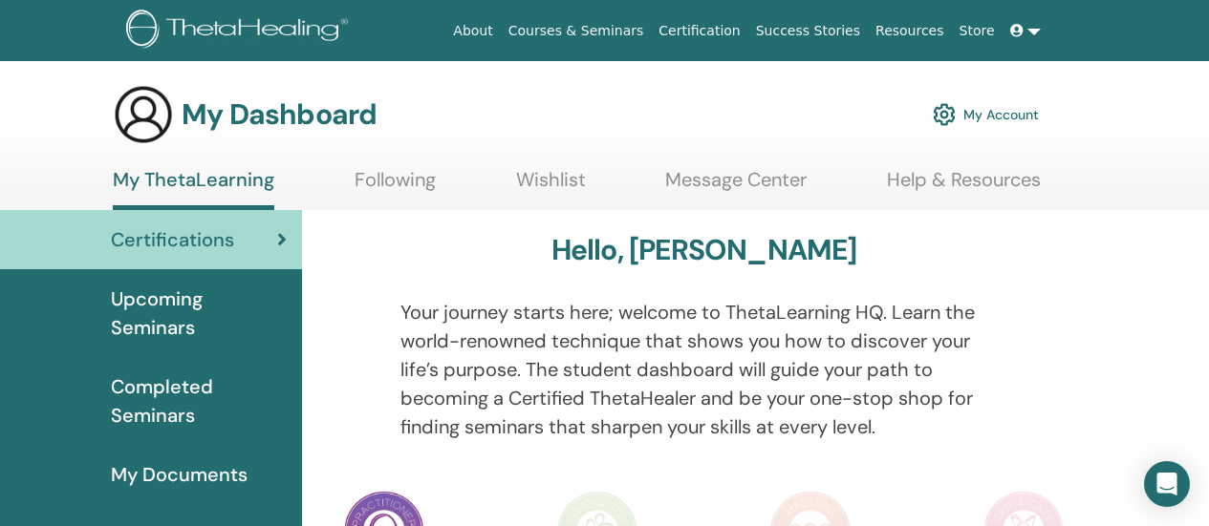
scroll to position [96, 0]
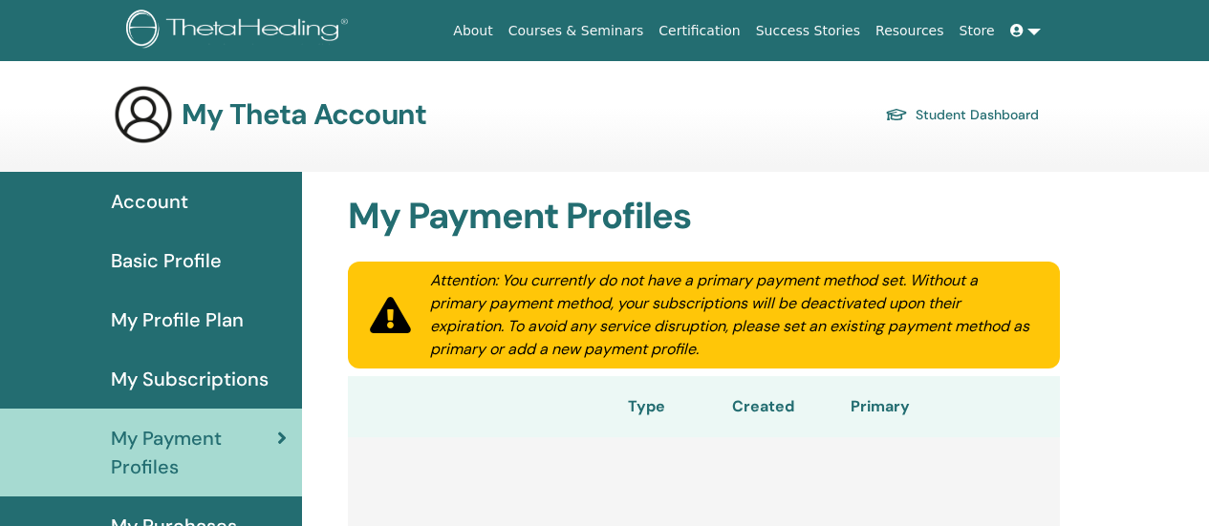
scroll to position [96, 0]
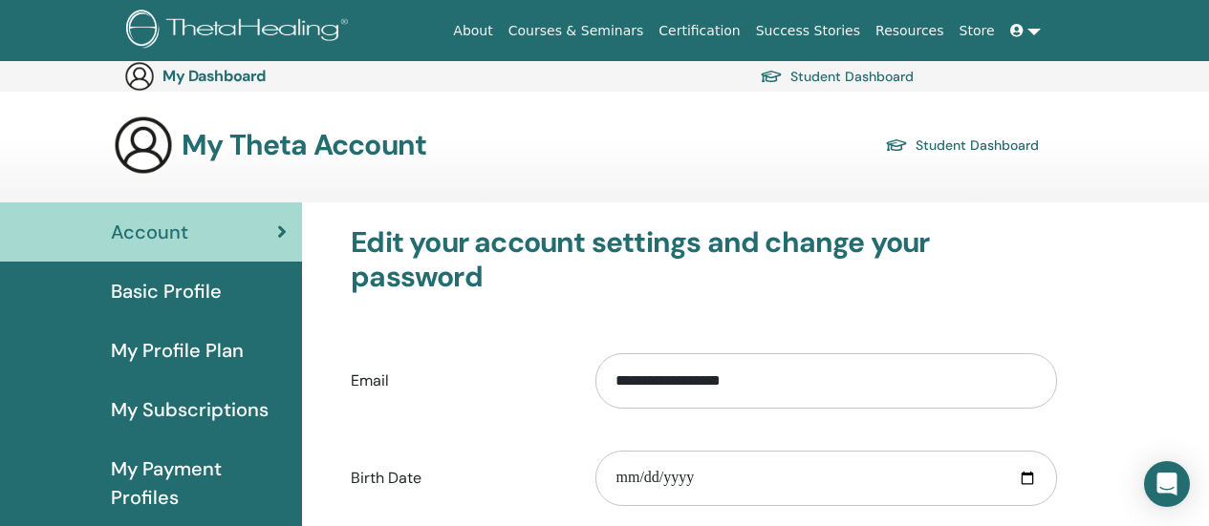
scroll to position [317, 0]
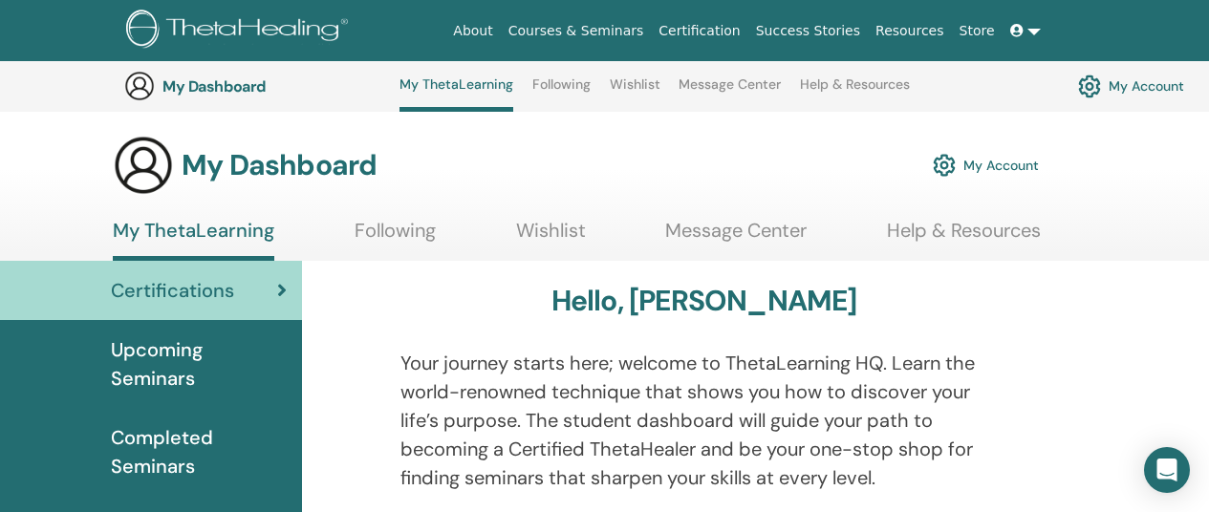
scroll to position [623, 0]
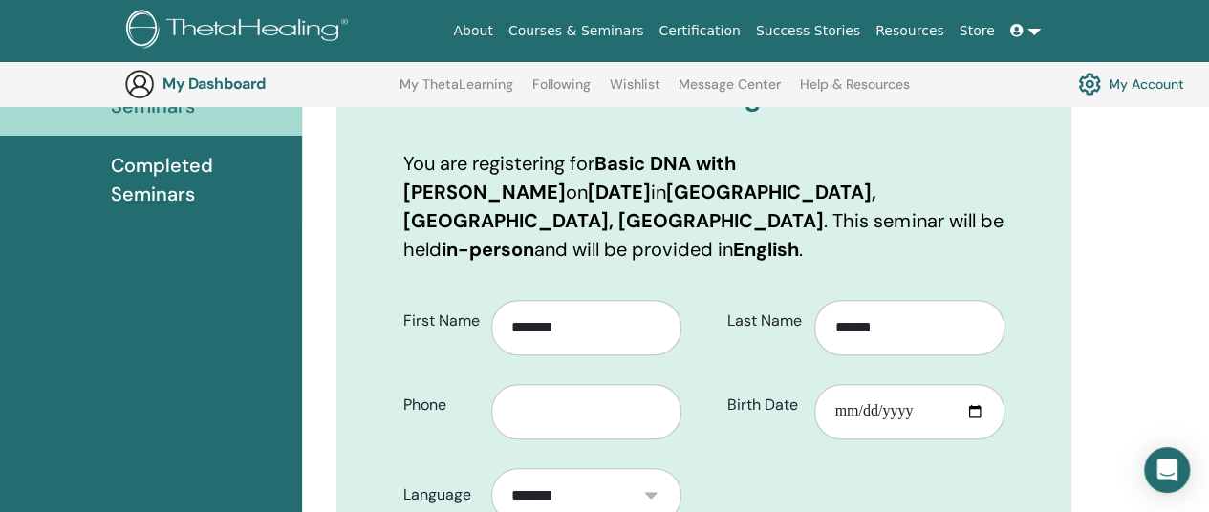
scroll to position [332, 0]
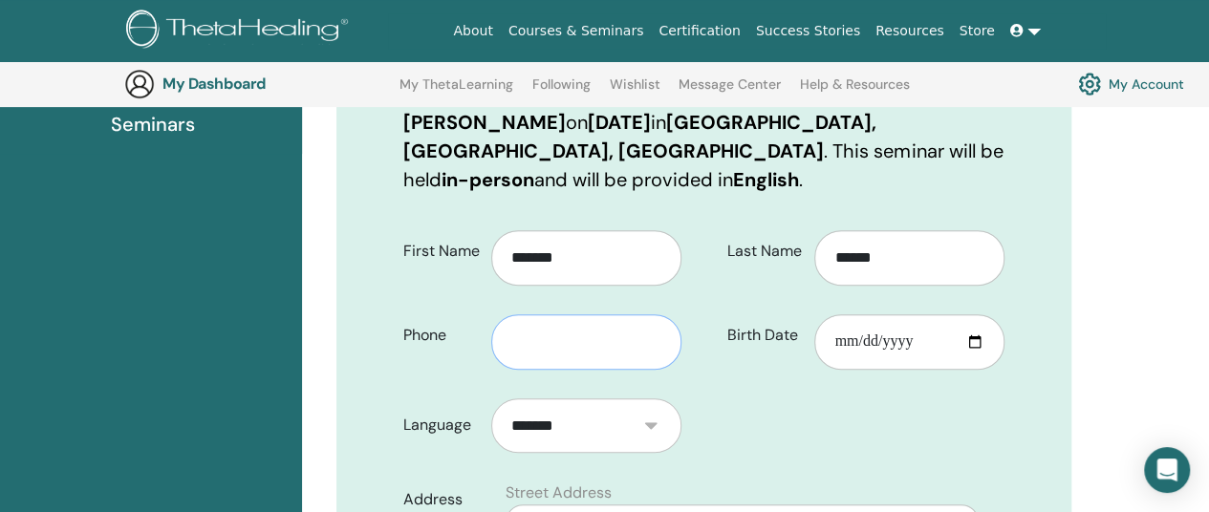
click at [617, 317] on input "text" at bounding box center [586, 341] width 190 height 55
type input "**********"
click at [846, 314] on input "Birth Date" at bounding box center [909, 341] width 190 height 55
type input "**********"
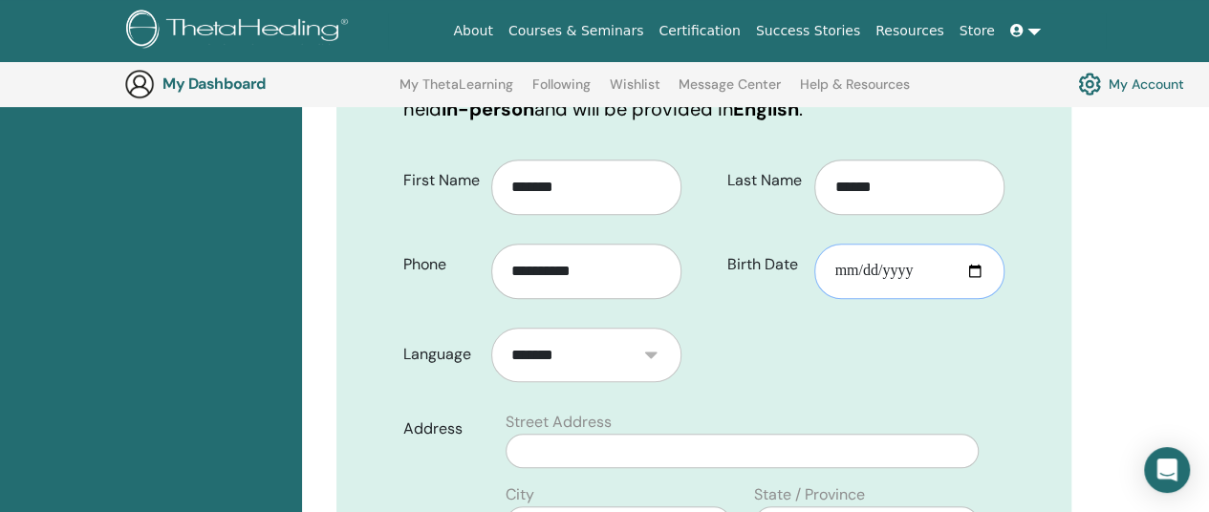
scroll to position [428, 0]
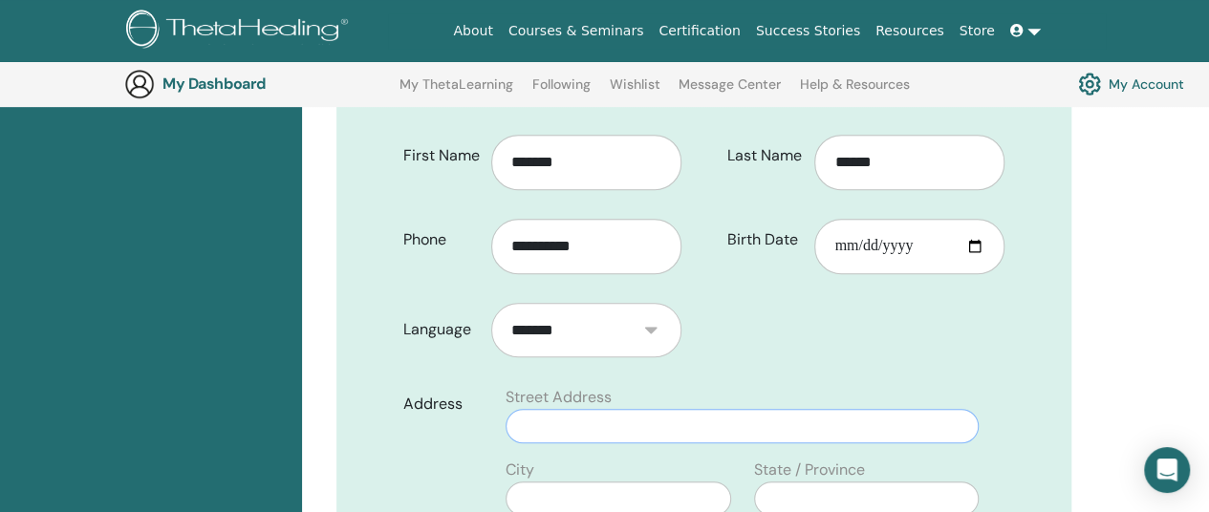
click at [782, 409] on input "text" at bounding box center [741, 426] width 473 height 34
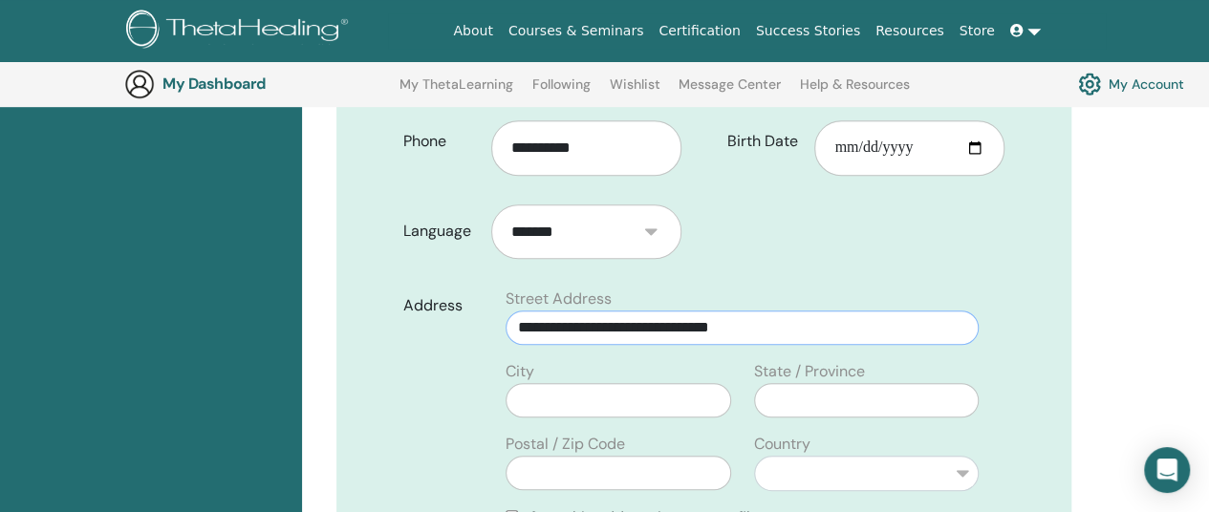
scroll to position [619, 0]
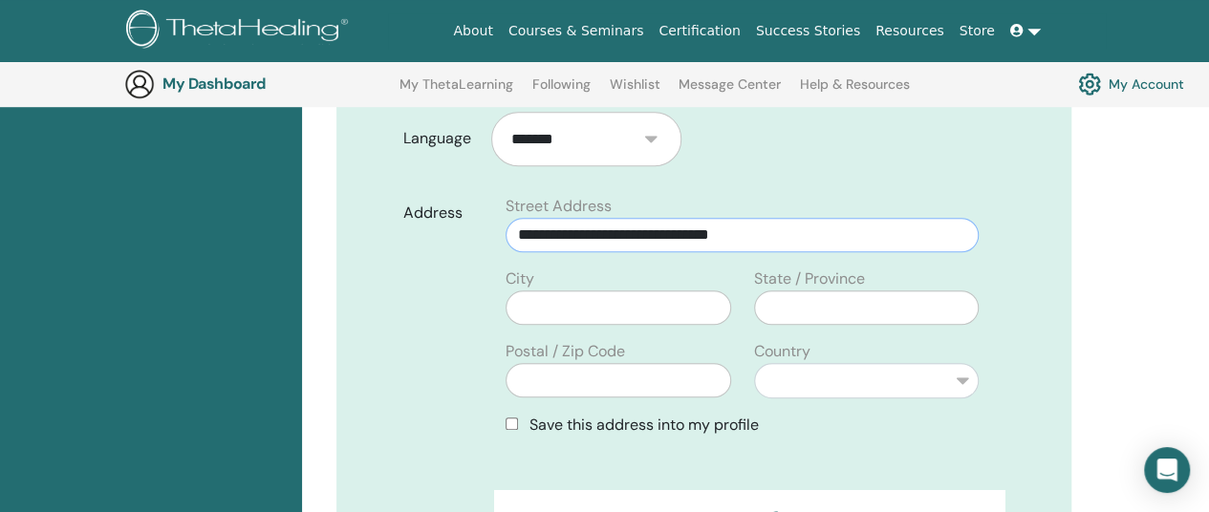
type input "**********"
click at [656, 290] on input "text" at bounding box center [617, 307] width 225 height 34
type input "*********"
click at [788, 290] on input "text" at bounding box center [866, 307] width 225 height 34
type input "*********"
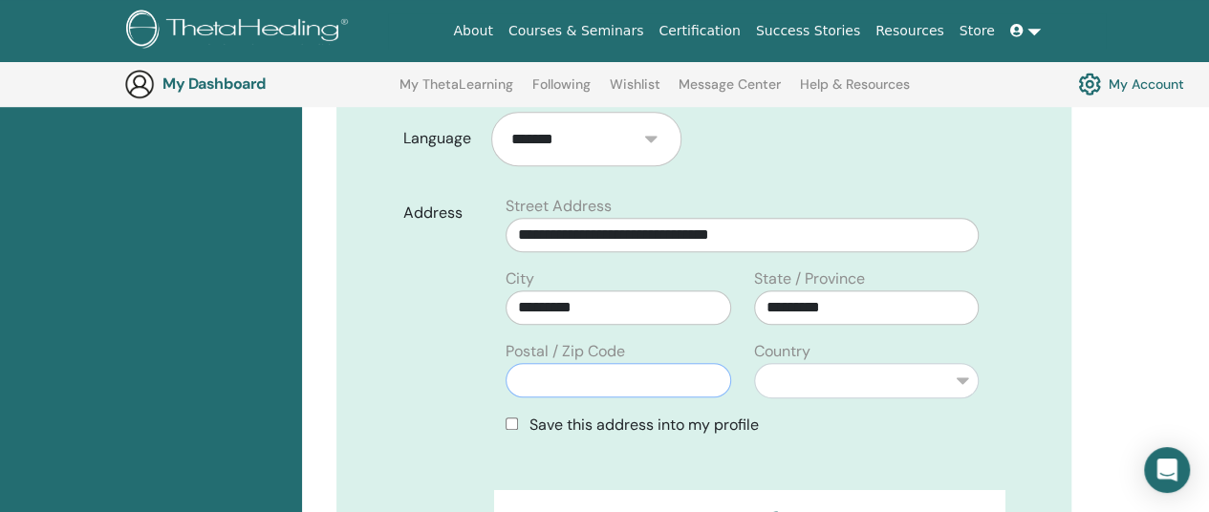
click at [691, 363] on input "text" at bounding box center [617, 380] width 225 height 34
type input "******"
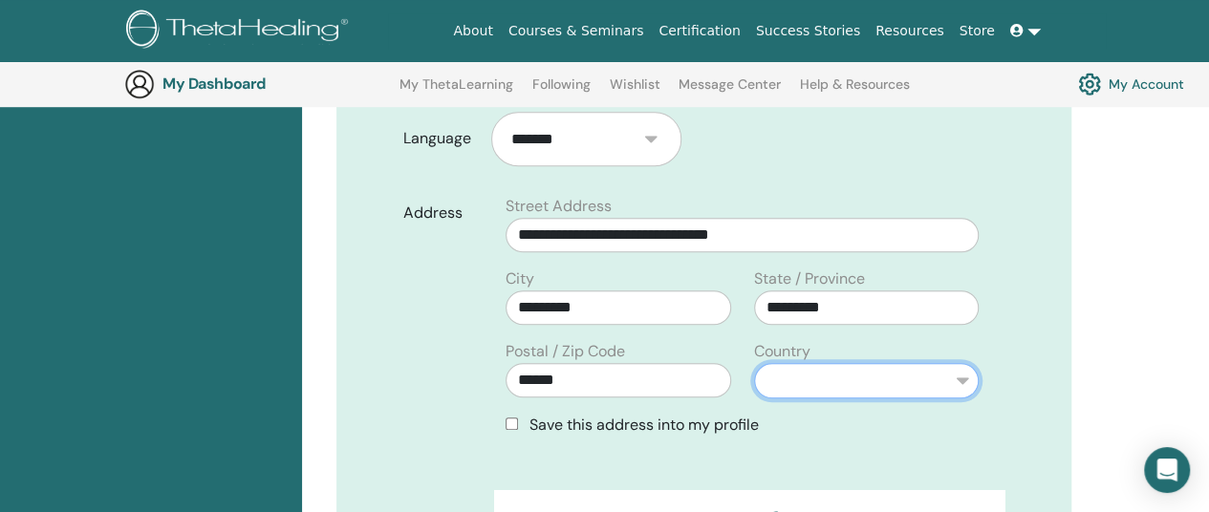
click at [829, 363] on select "**********" at bounding box center [866, 380] width 225 height 35
select select "*"
click at [754, 363] on select "**********" at bounding box center [866, 380] width 225 height 35
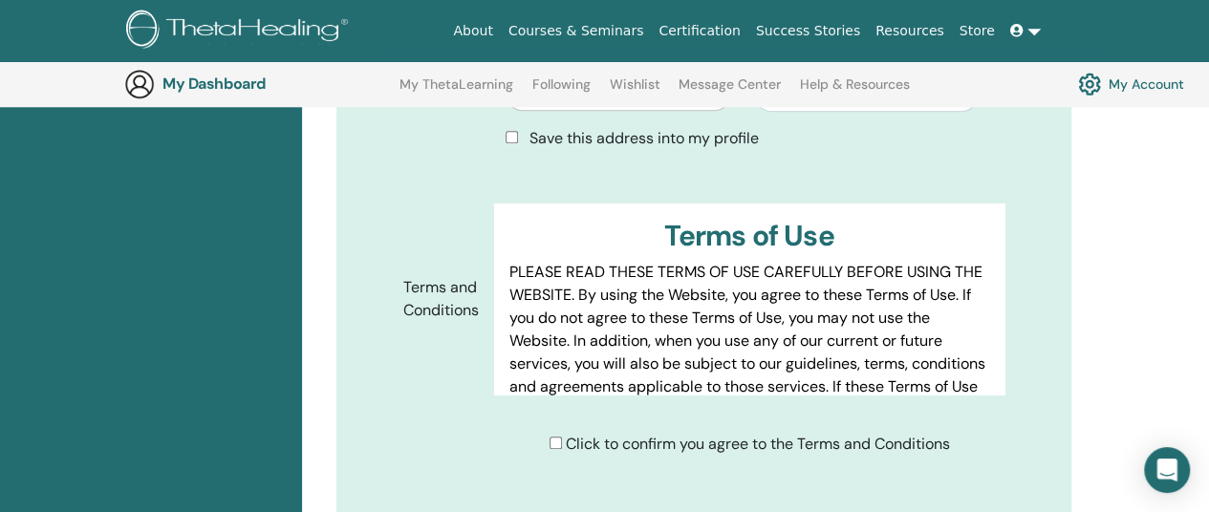
scroll to position [1097, 0]
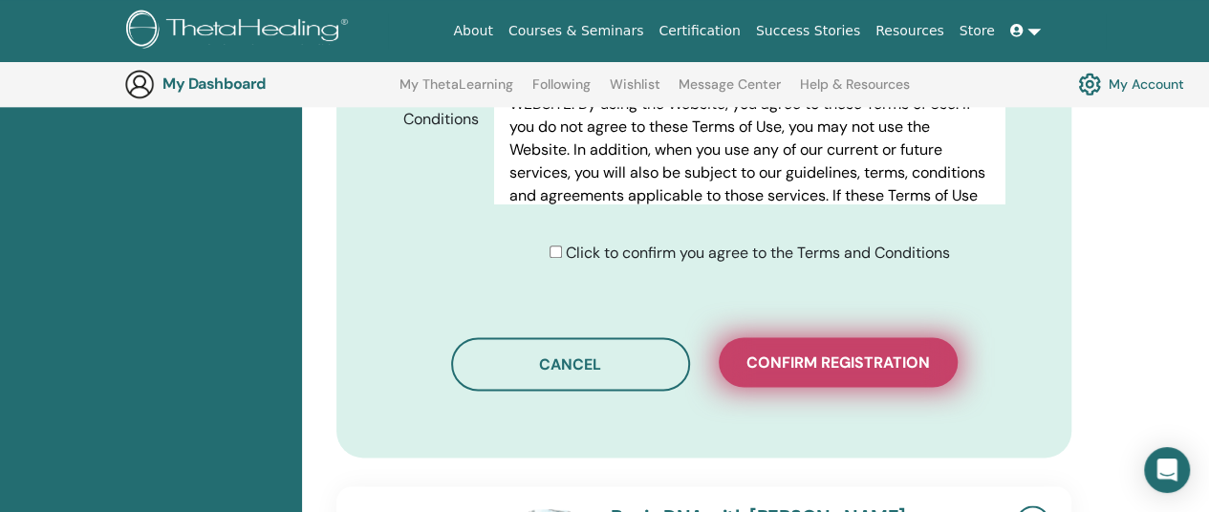
click at [838, 353] on span "Confirm registration" at bounding box center [837, 363] width 183 height 20
